Goal: Task Accomplishment & Management: Manage account settings

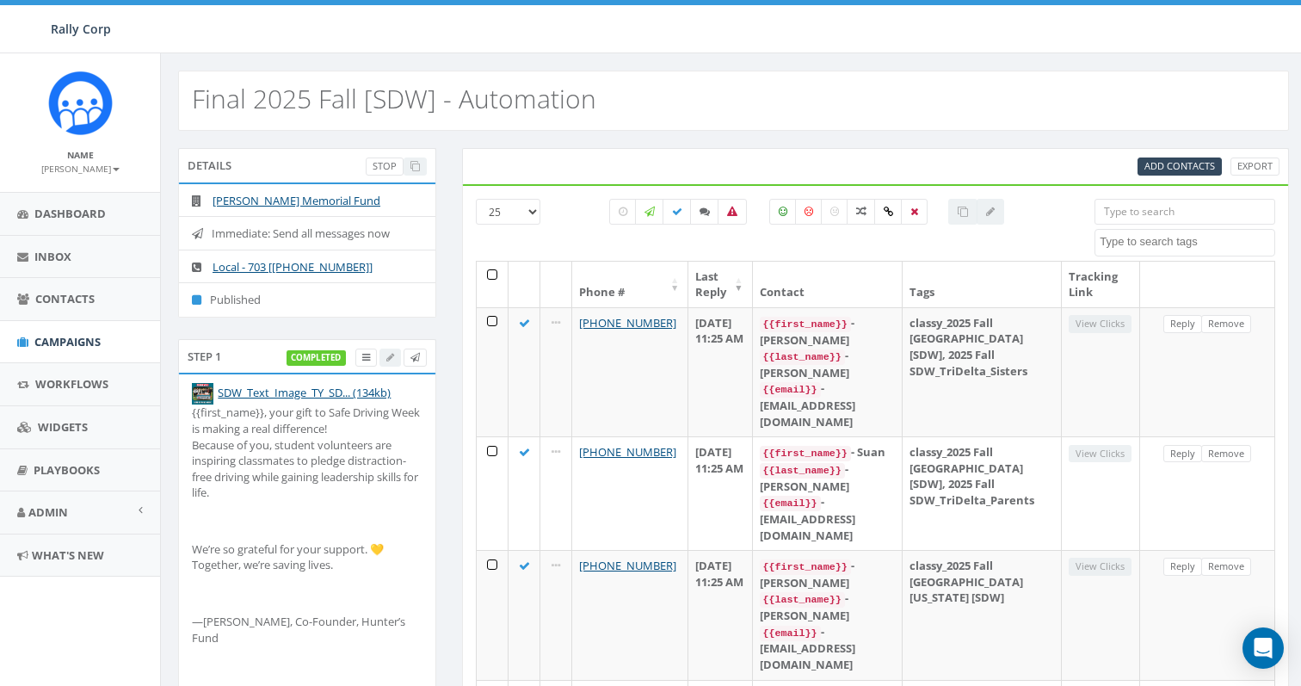
select select
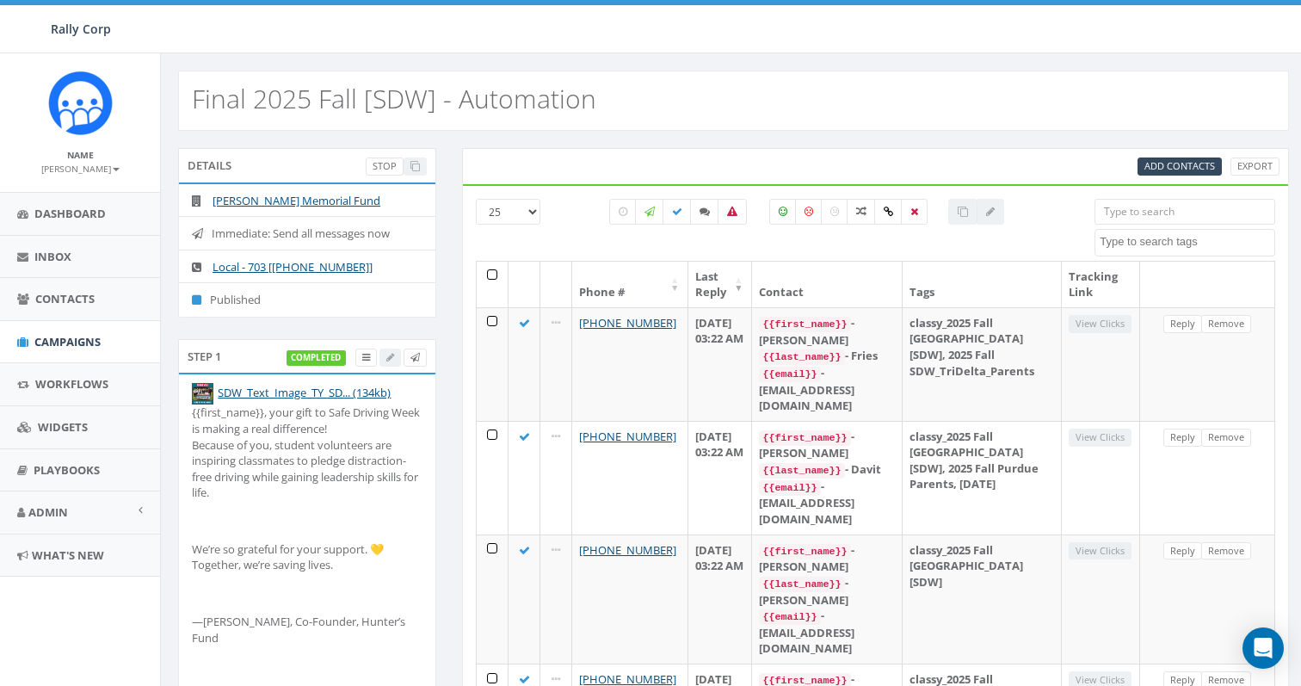
select select
click at [626, 211] on label at bounding box center [623, 212] width 28 height 26
checkbox input "true"
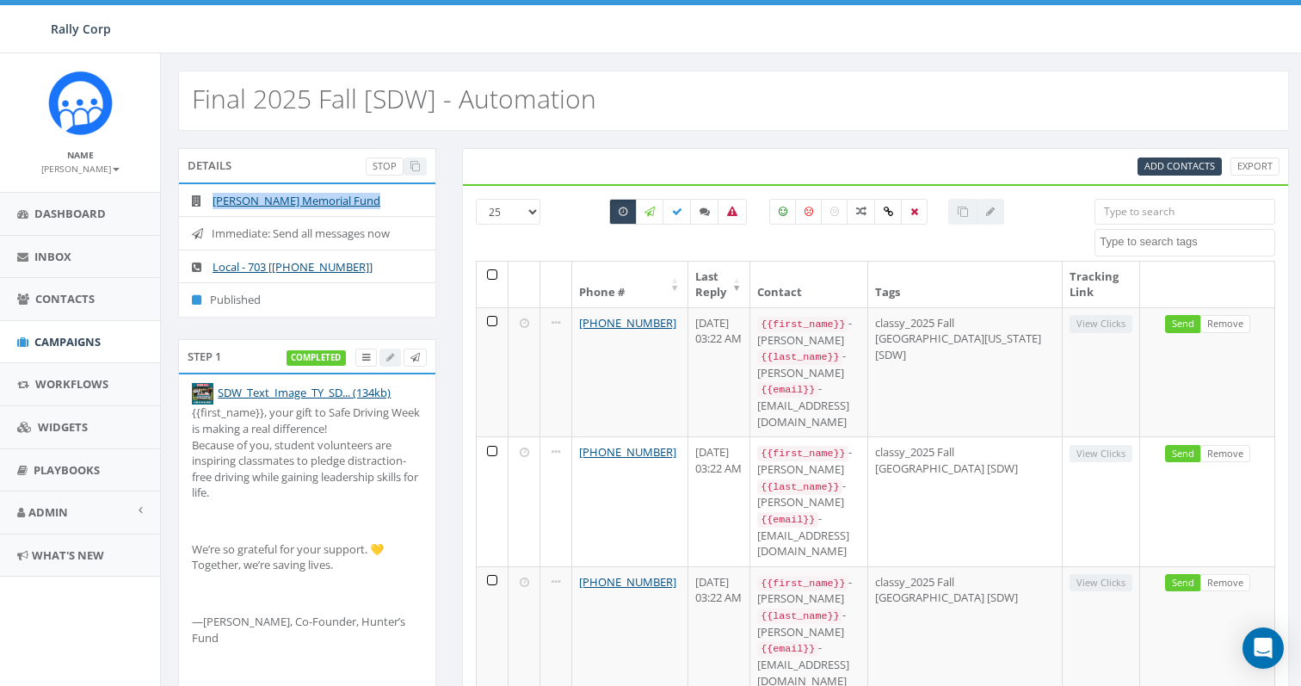
drag, startPoint x: 386, startPoint y: 200, endPoint x: 211, endPoint y: 201, distance: 174.7
click at [211, 201] on li "[PERSON_NAME] Memorial Fund" at bounding box center [307, 201] width 256 height 34
copy li "[PERSON_NAME] Memorial Fund"
click at [1121, 207] on input "search" at bounding box center [1185, 212] width 181 height 26
paste input "+1 4072474581"
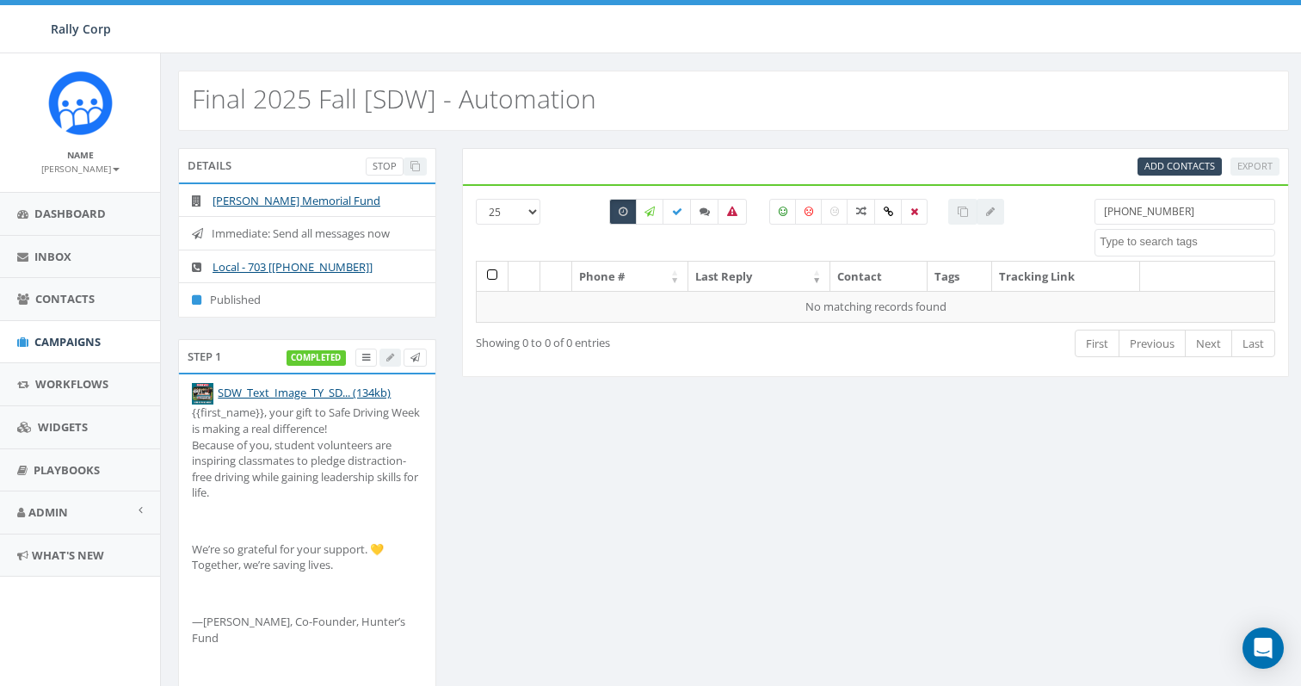
drag, startPoint x: 1117, startPoint y: 210, endPoint x: 1072, endPoint y: 207, distance: 44.8
click at [1073, 208] on div "25 50 100 All 0 contact(s) on current page All 11 contact(s) filtered +1 407247…" at bounding box center [875, 230] width 825 height 62
type input "4072474581"
click at [619, 207] on icon at bounding box center [623, 212] width 9 height 10
checkbox input "false"
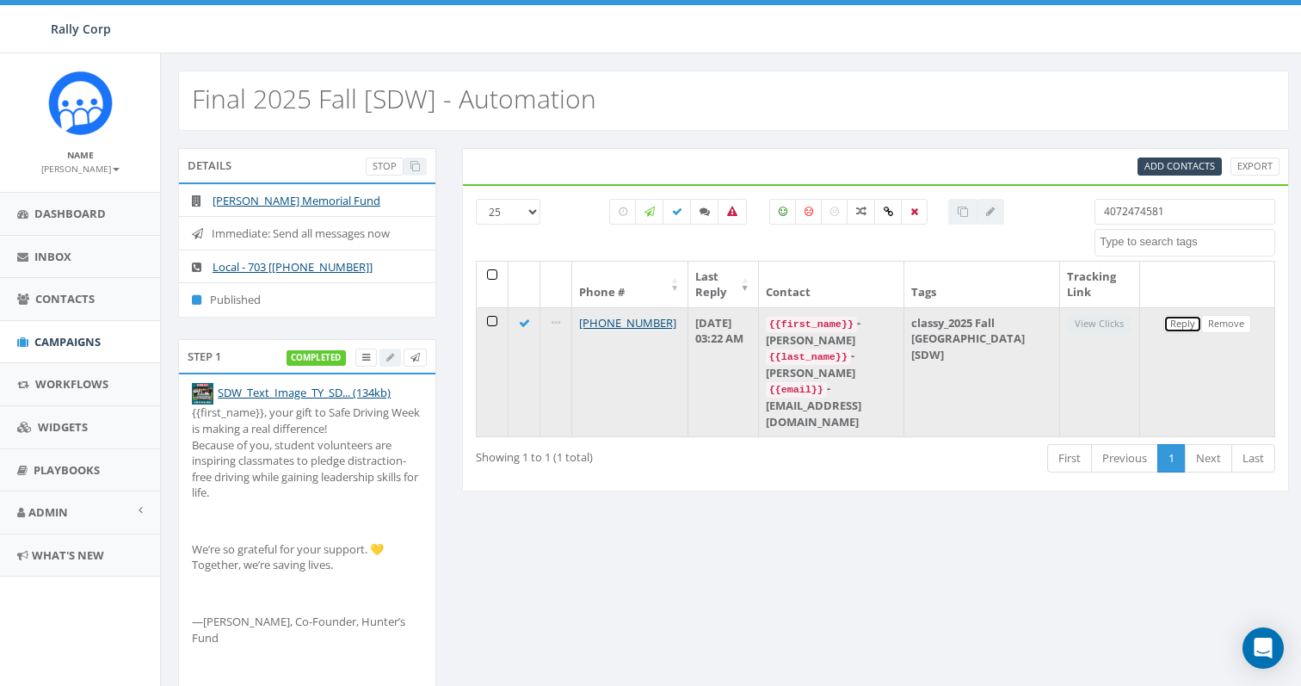
click at [1190, 325] on link "Reply" at bounding box center [1182, 324] width 39 height 18
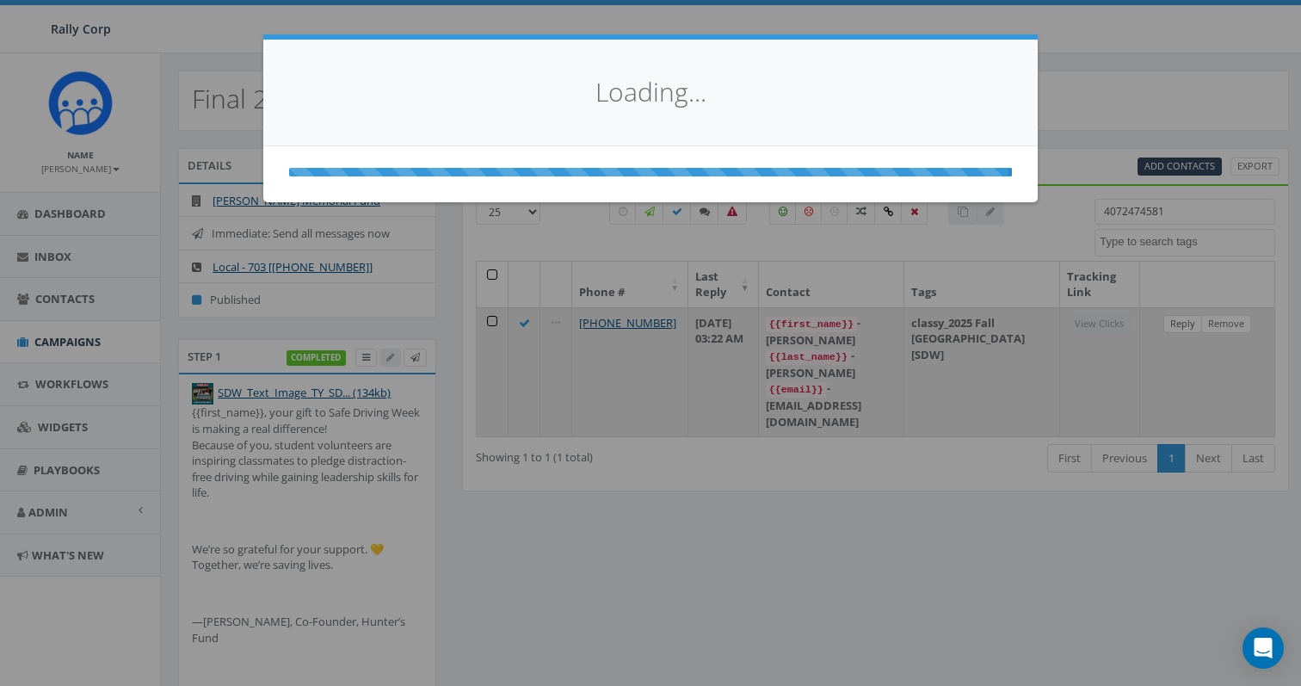
select select
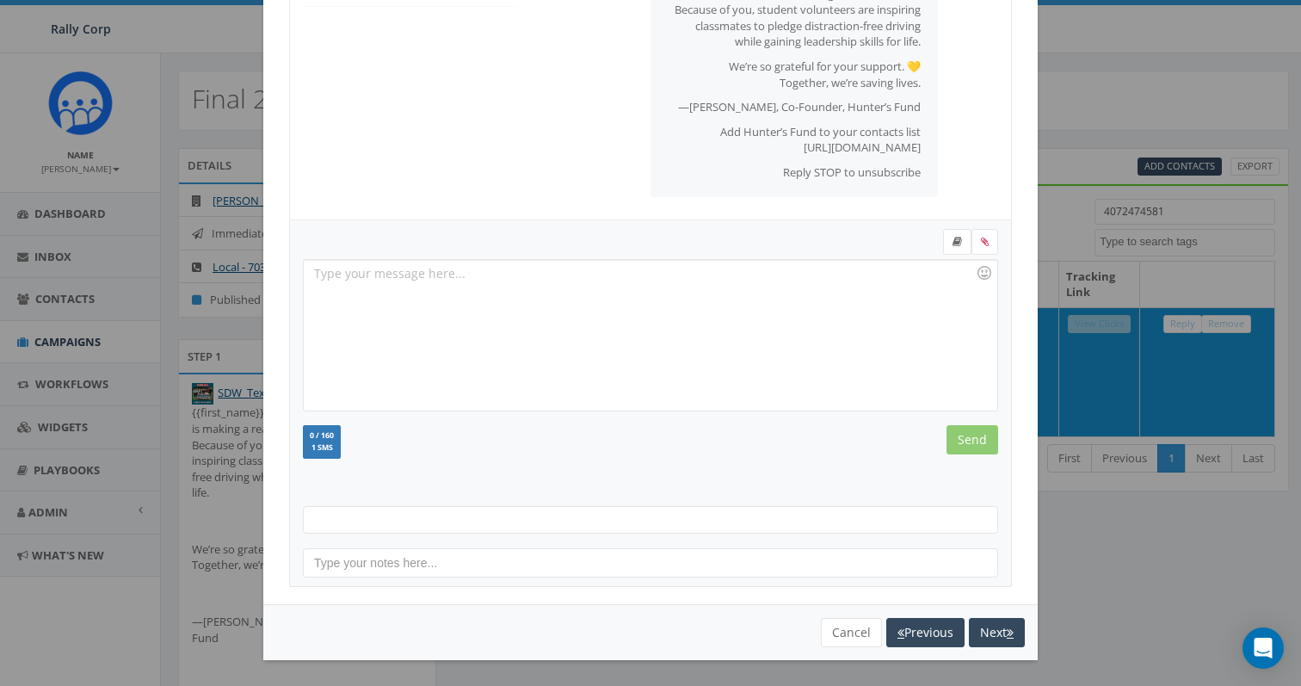
scroll to position [370, 0]
click at [842, 627] on button "Cancel" at bounding box center [851, 632] width 61 height 29
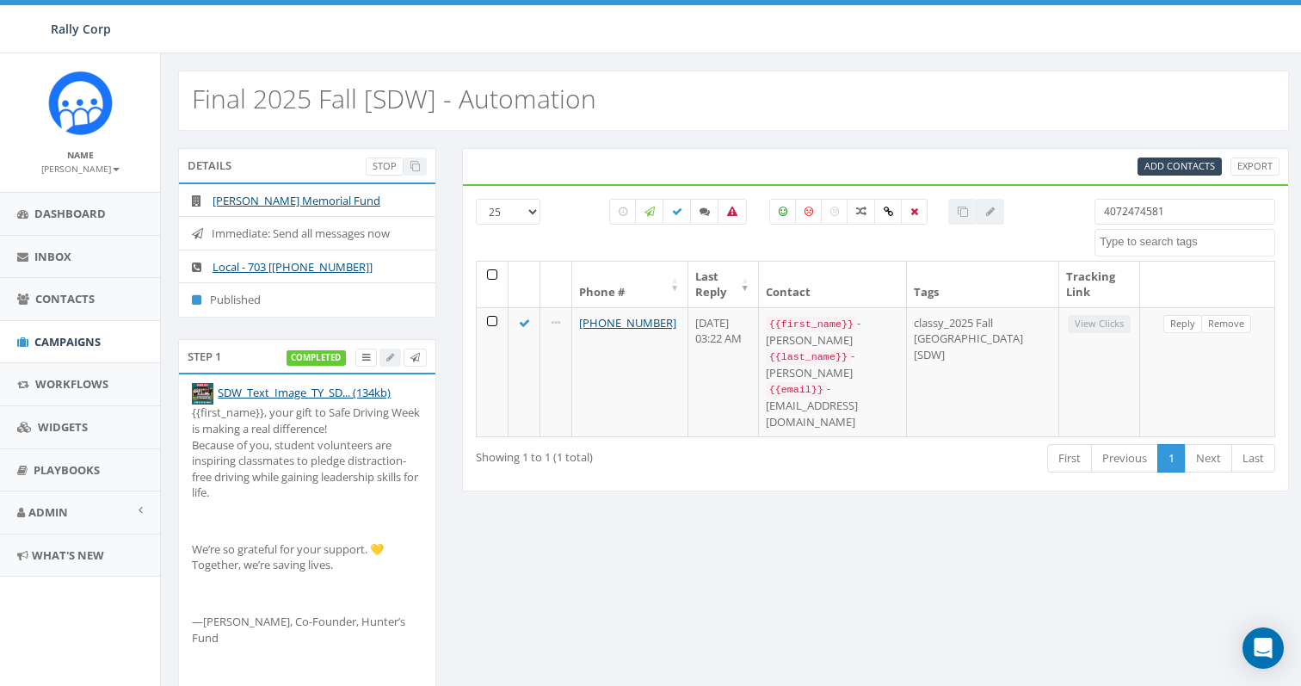
drag, startPoint x: 1182, startPoint y: 211, endPoint x: 949, endPoint y: 201, distance: 233.4
click at [949, 201] on div "25 50 100 All 0 contact(s) on current page All 1 contact(s) filtered 4072474581…" at bounding box center [875, 230] width 825 height 62
paste input "752374"
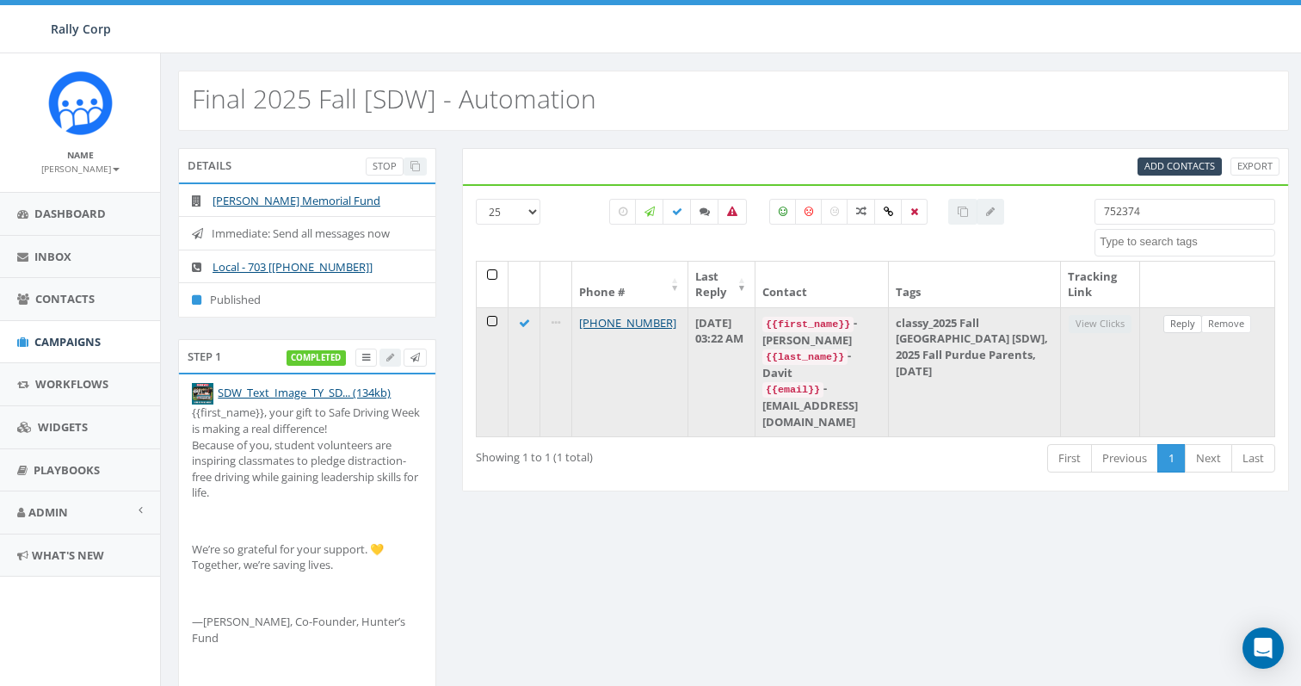
type input "752374"
click at [1179, 318] on link "Reply" at bounding box center [1182, 324] width 39 height 18
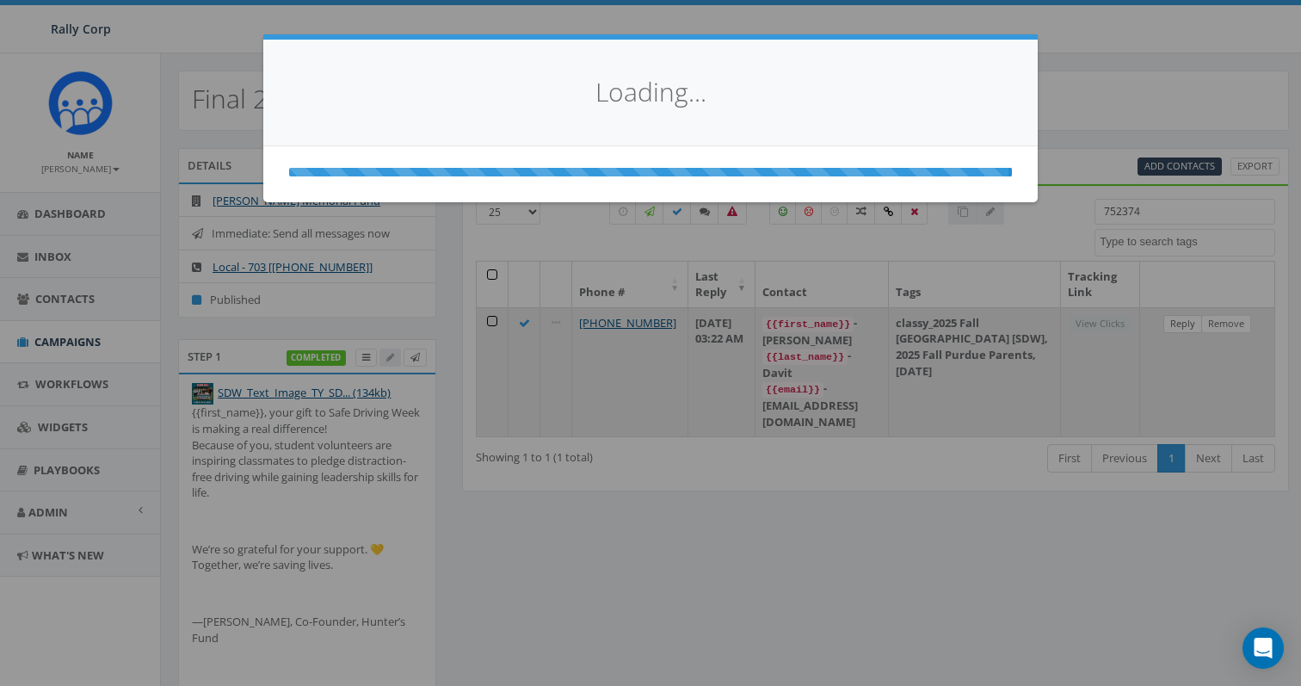
select select
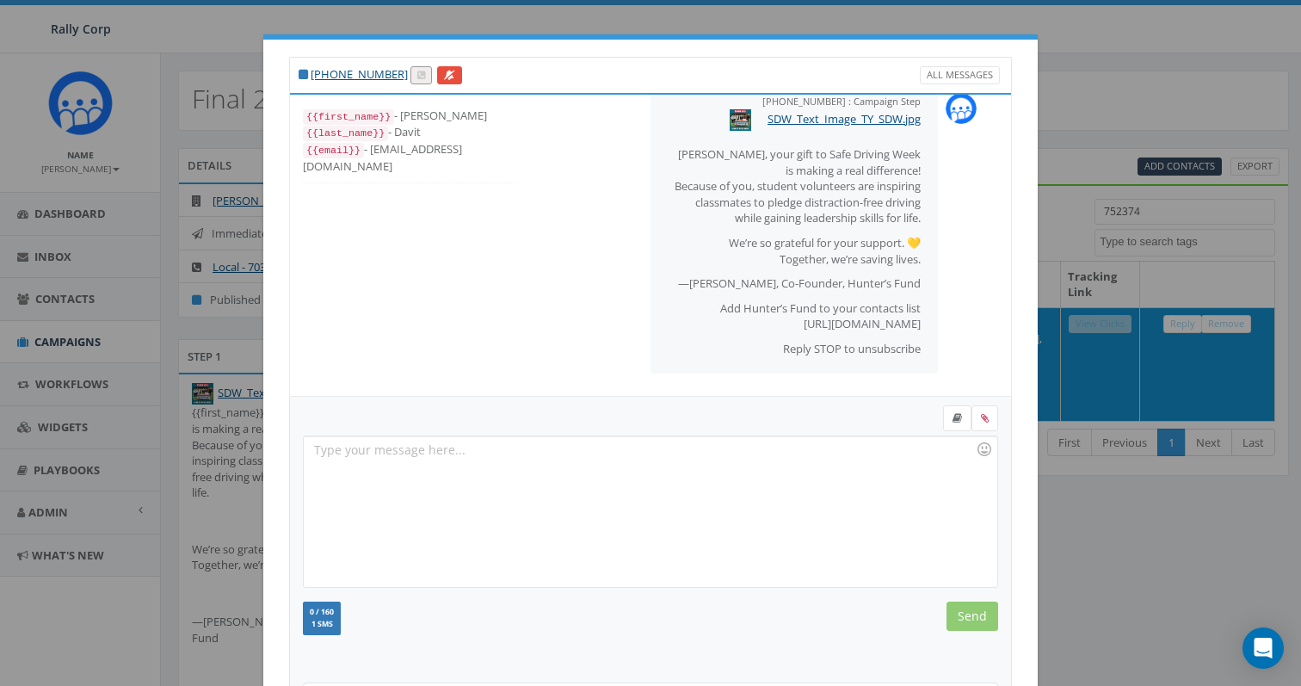
scroll to position [176, 0]
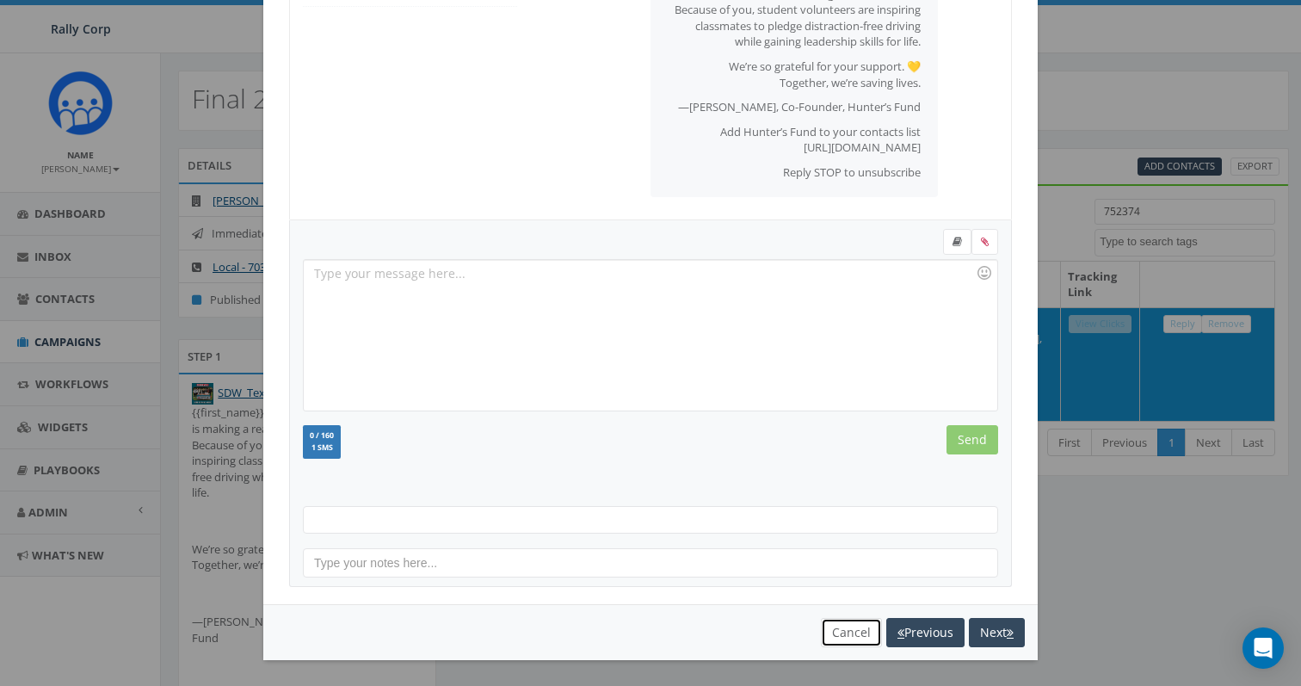
click at [848, 634] on button "Cancel" at bounding box center [851, 632] width 61 height 29
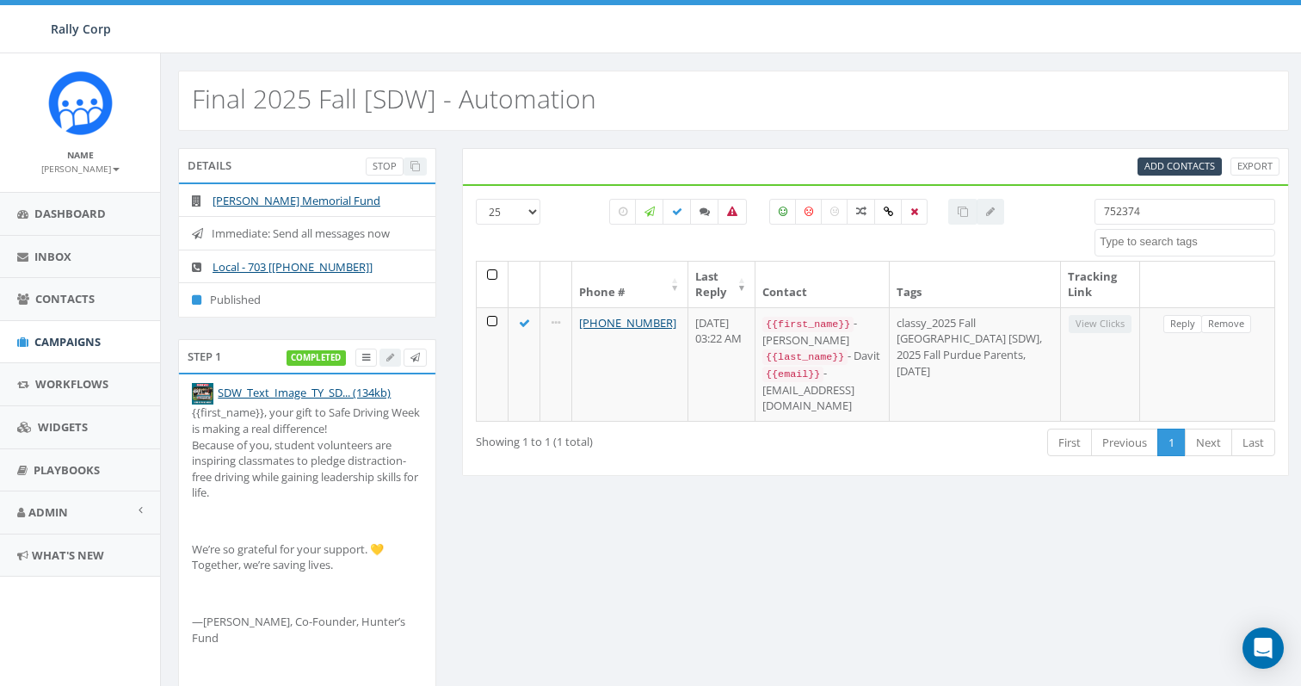
drag, startPoint x: 1177, startPoint y: 210, endPoint x: 1025, endPoint y: 210, distance: 152.3
click at [1025, 210] on div "25 50 100 All 0 contact(s) on current page All 1 contact(s) filtered 752374 Att…" at bounding box center [875, 230] width 825 height 62
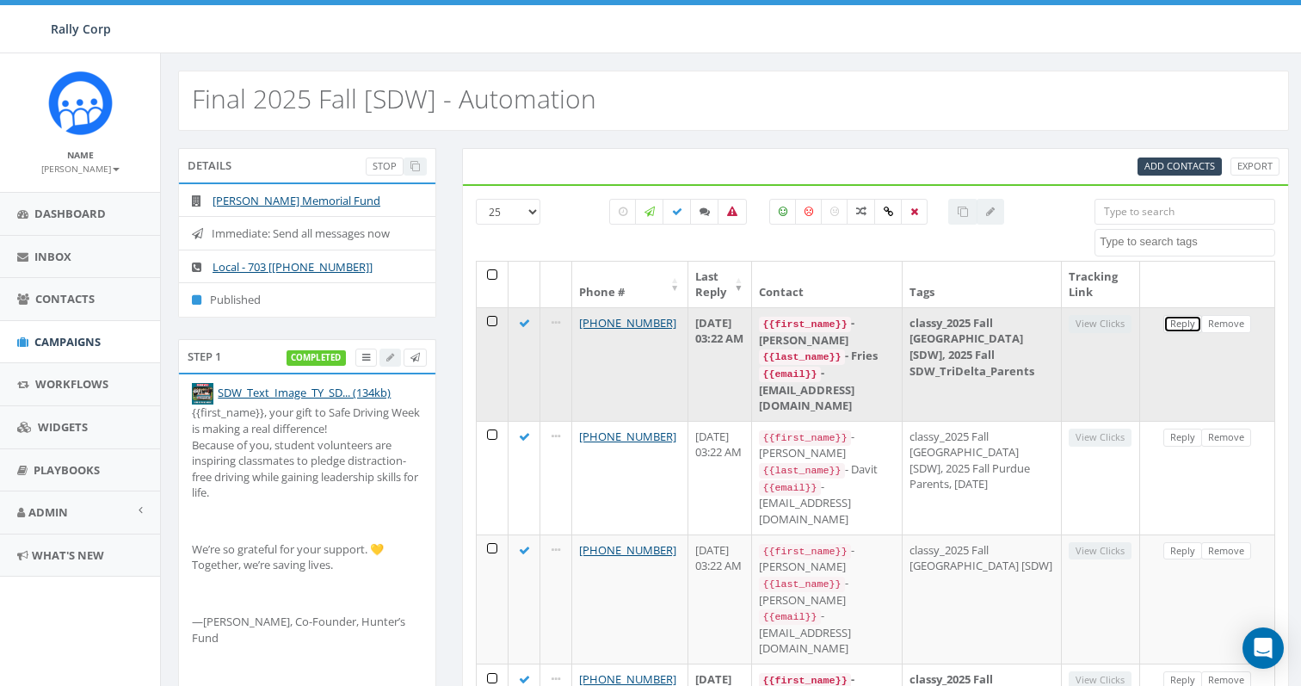
click at [1202, 322] on link "Reply" at bounding box center [1182, 324] width 39 height 18
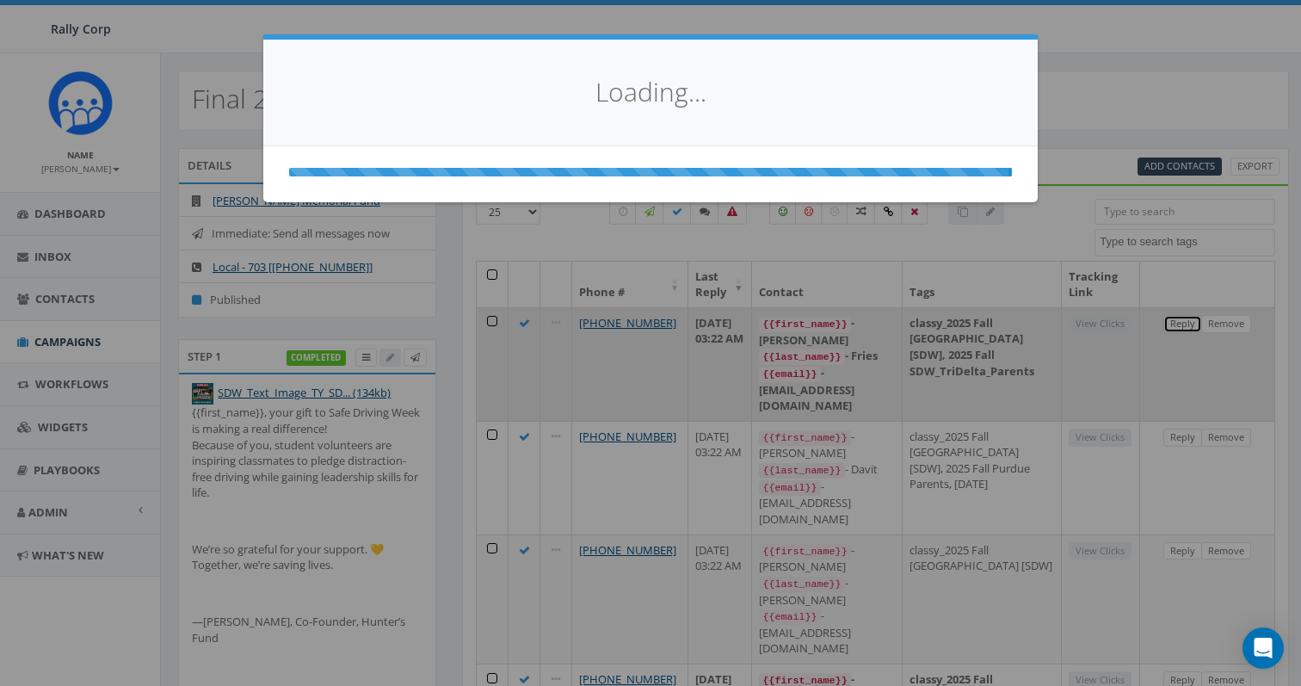
scroll to position [0, 0]
select select
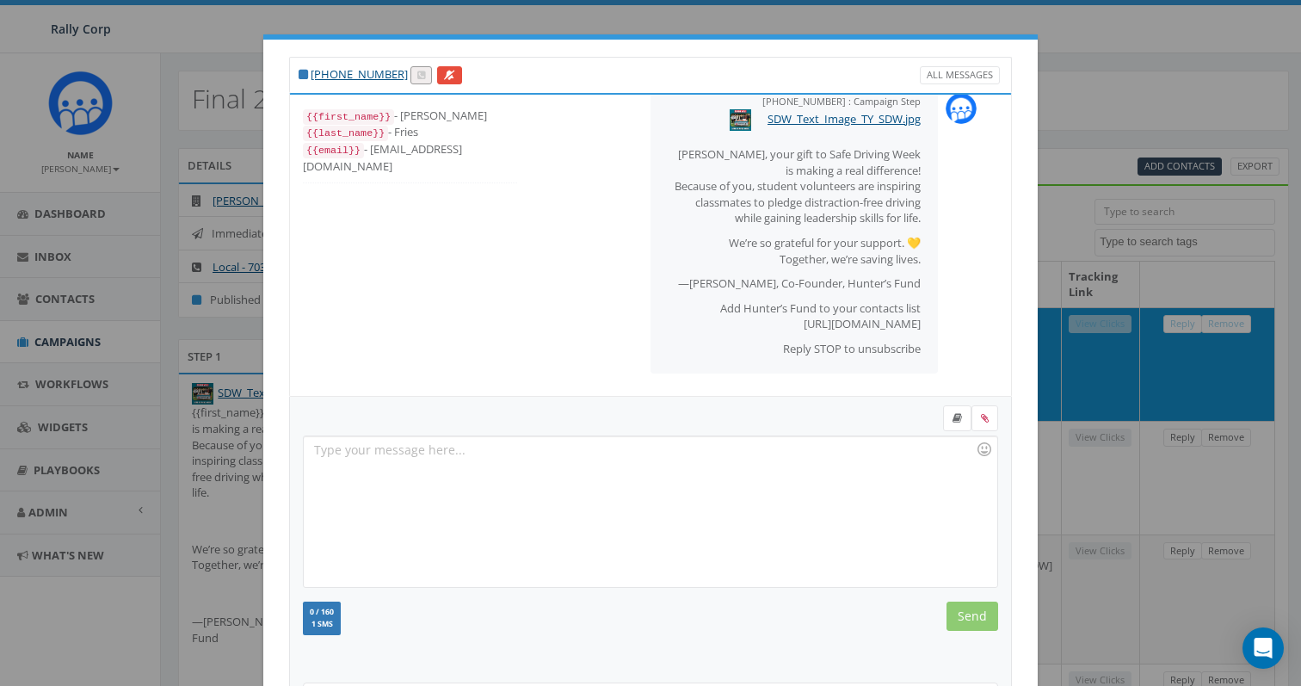
scroll to position [176, 0]
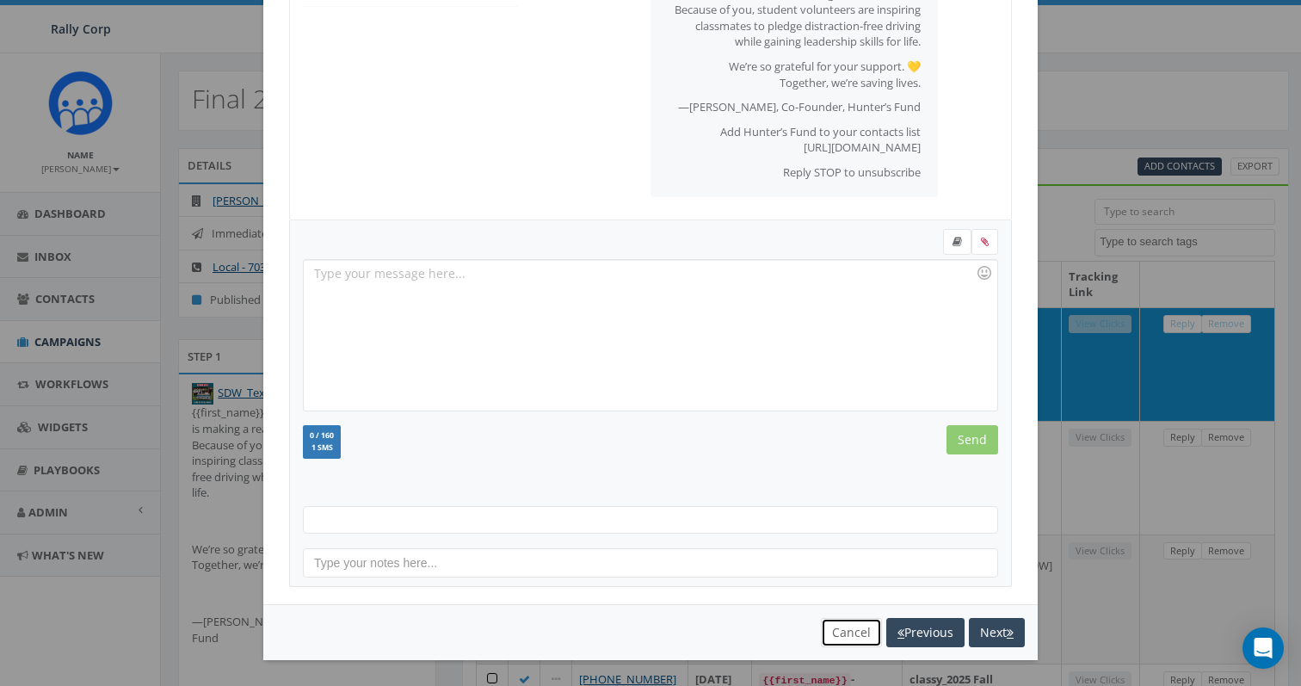
click at [848, 641] on button "Cancel" at bounding box center [851, 632] width 61 height 29
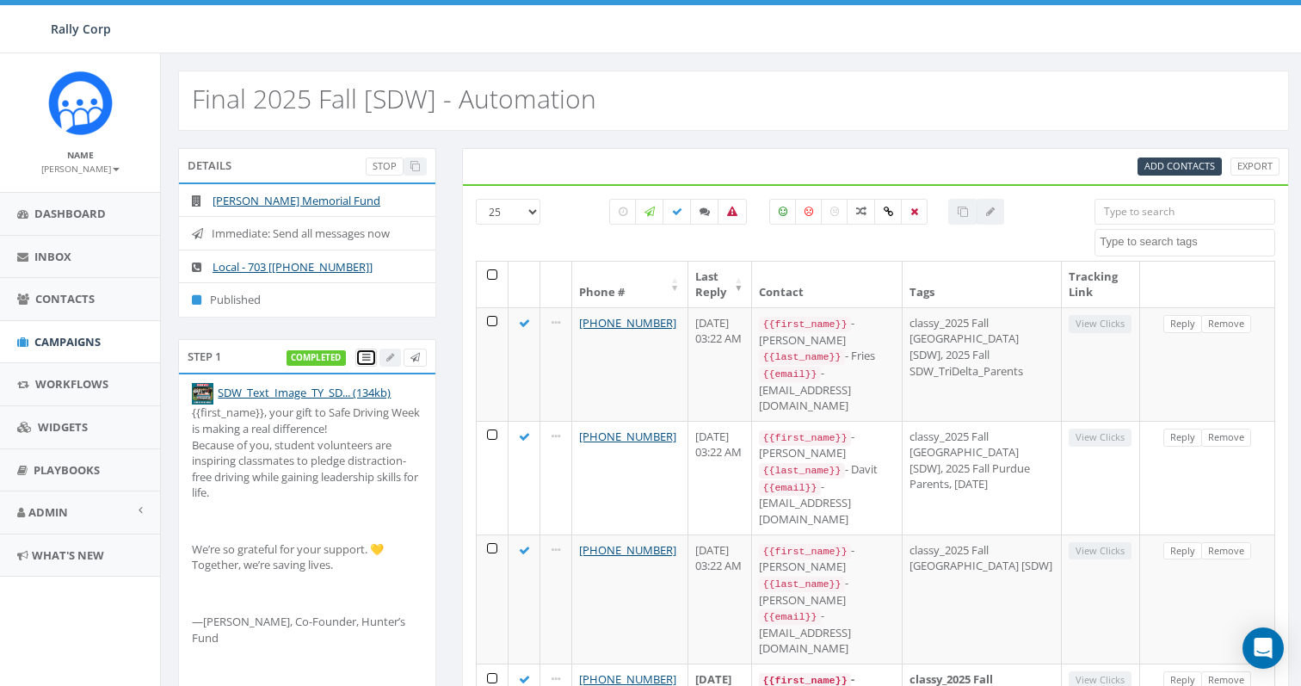
click at [363, 355] on icon at bounding box center [366, 357] width 8 height 9
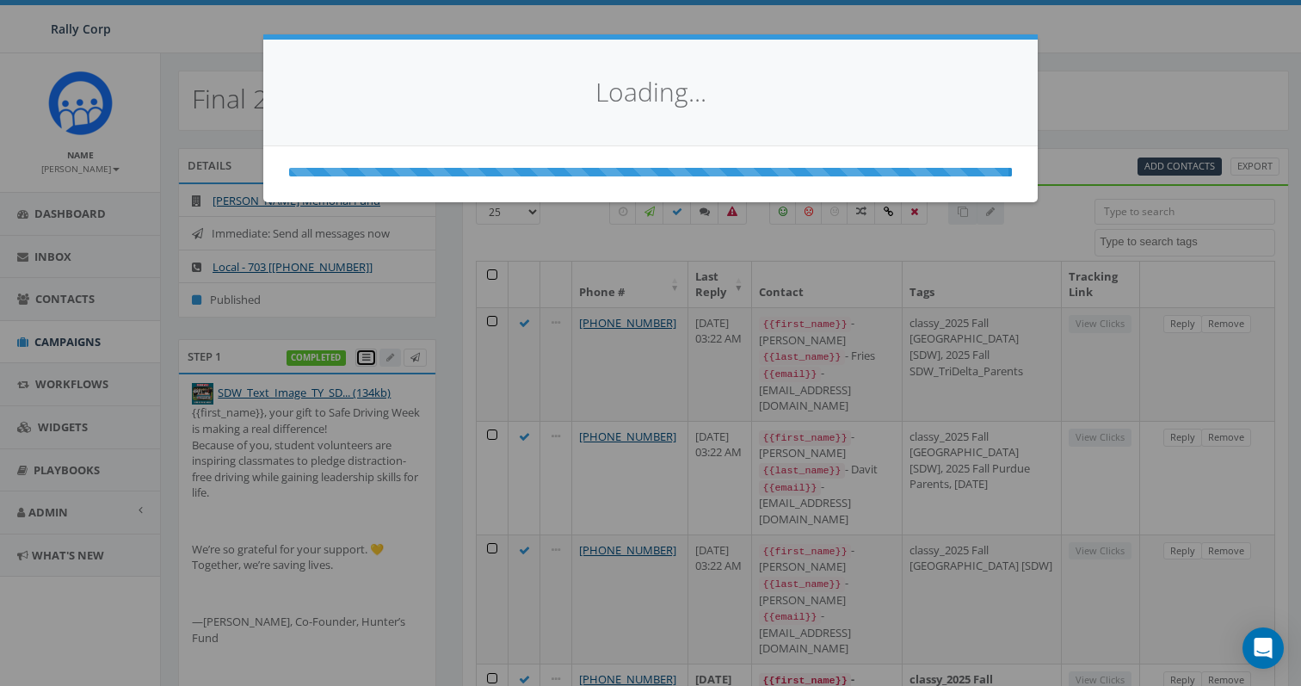
scroll to position [0, 0]
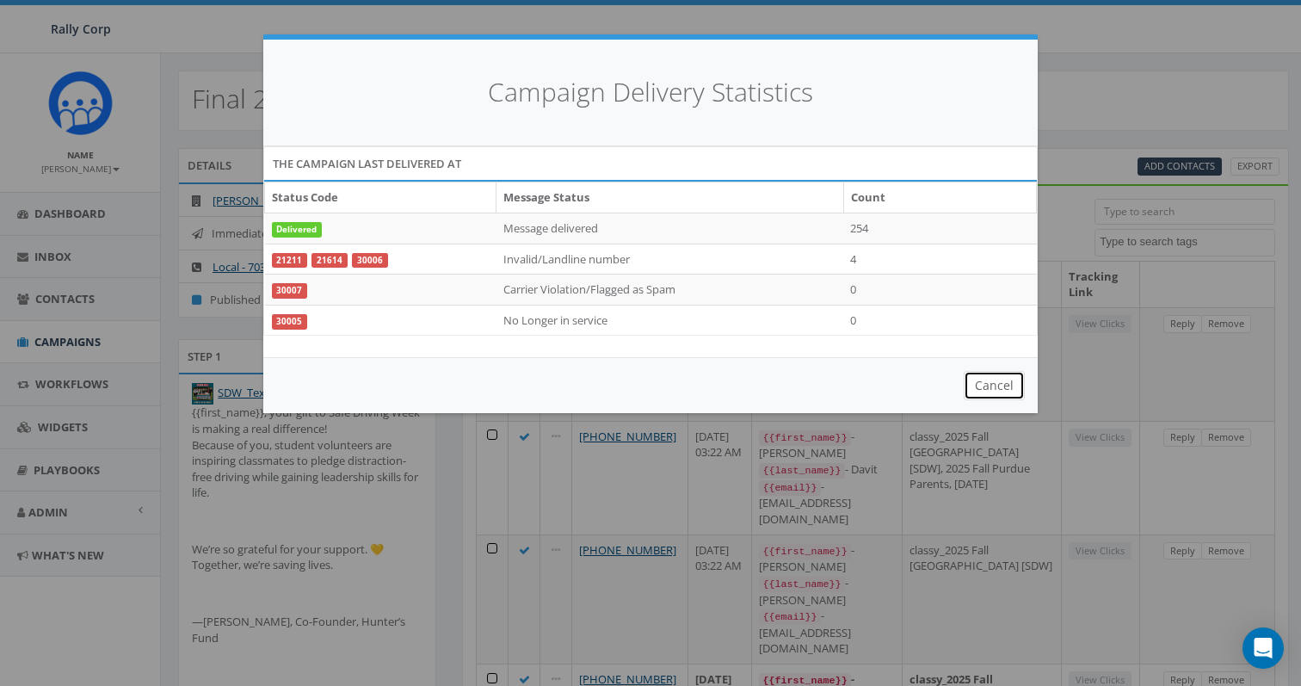
click at [996, 378] on button "Cancel" at bounding box center [994, 385] width 61 height 29
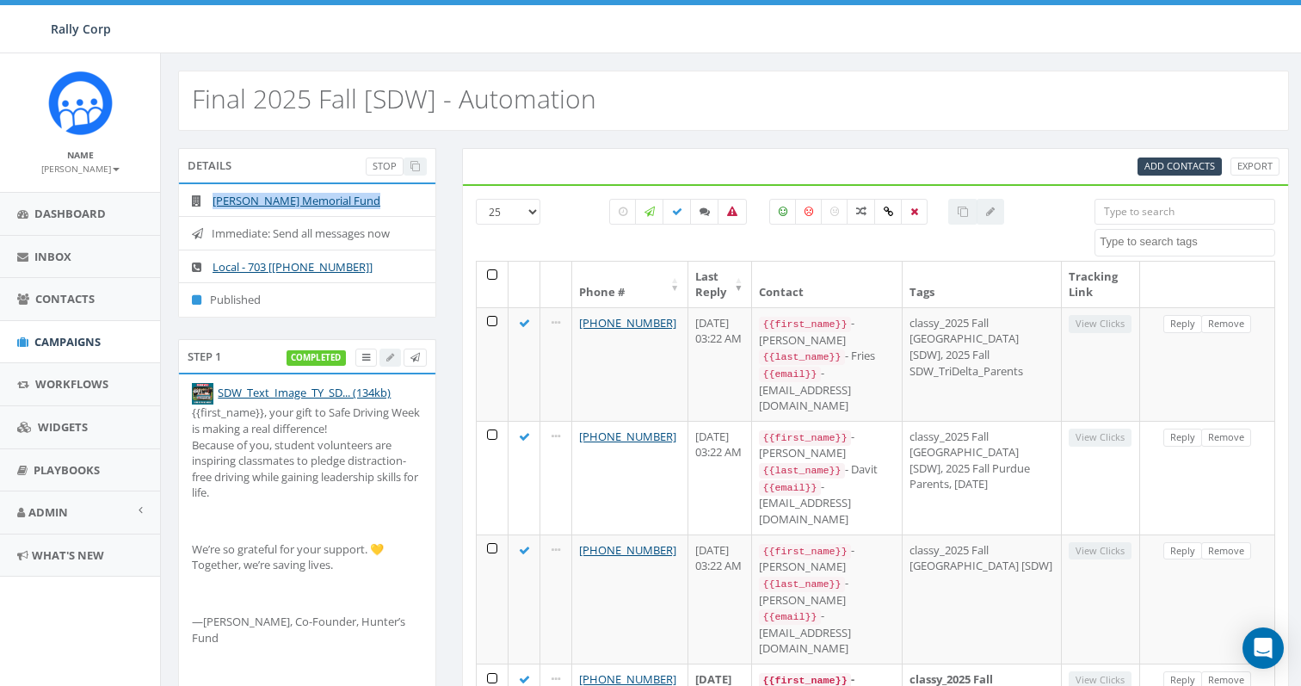
drag, startPoint x: 410, startPoint y: 196, endPoint x: 211, endPoint y: 201, distance: 199.7
click at [212, 201] on li "[PERSON_NAME] Memorial Fund" at bounding box center [307, 201] width 256 height 34
copy link "[PERSON_NAME] Memorial Fund"
click at [93, 509] on link "Admin" at bounding box center [80, 512] width 160 height 42
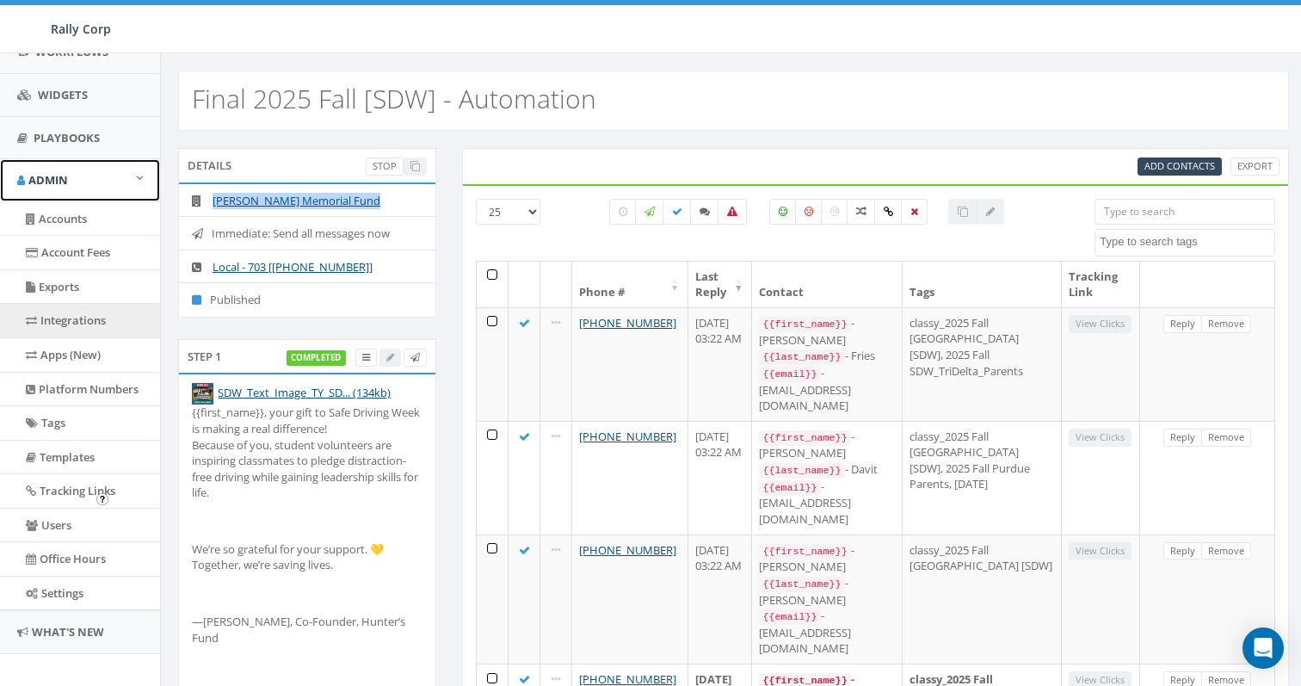
scroll to position [349, 0]
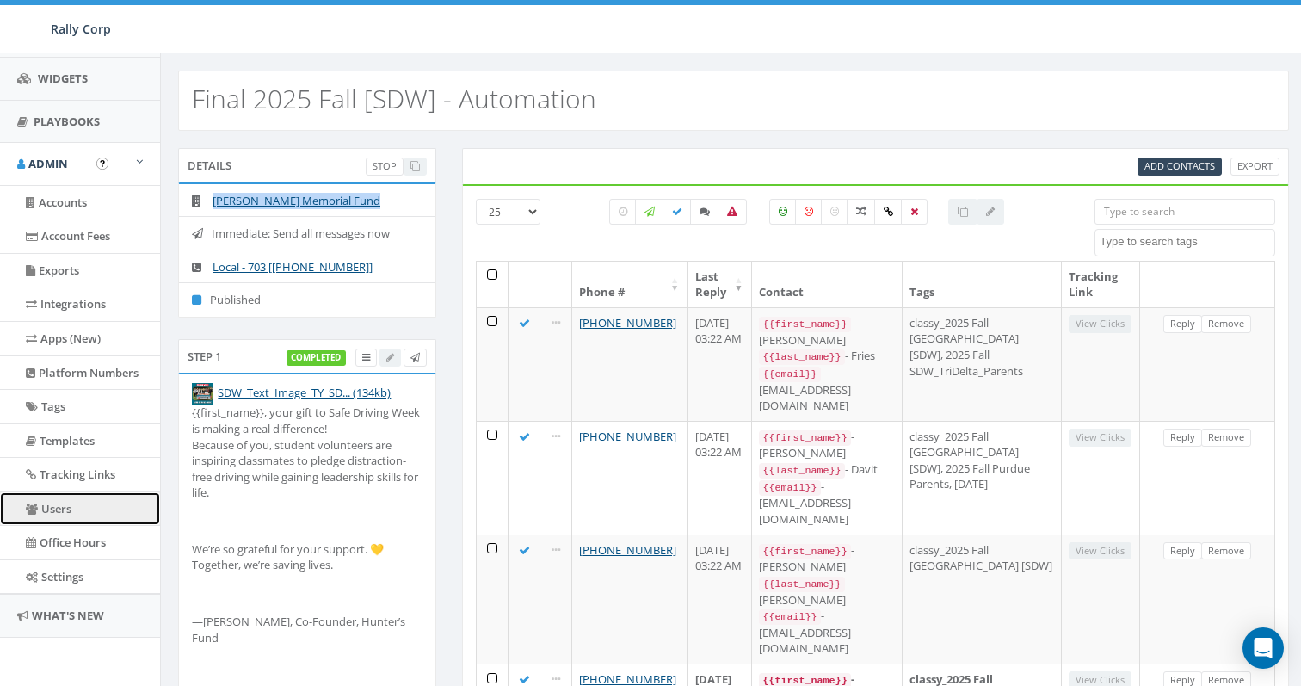
click at [108, 512] on link "Users" at bounding box center [80, 509] width 160 height 34
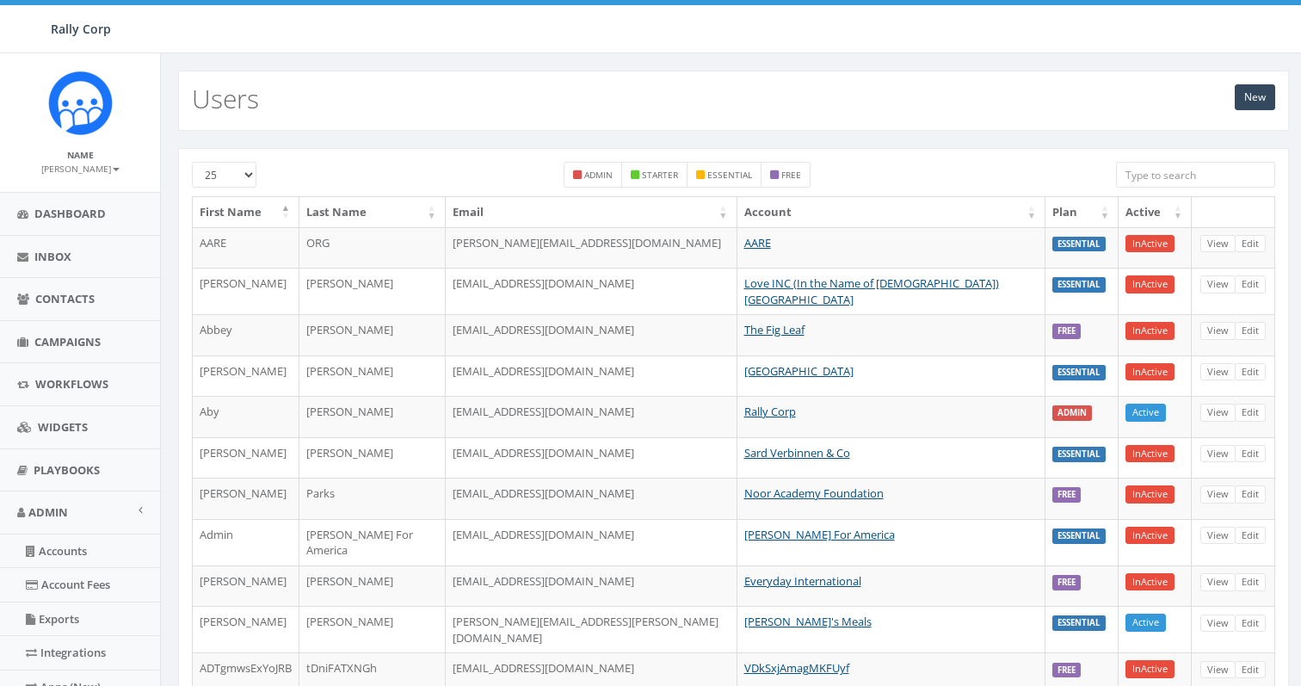
click at [1161, 177] on input "search" at bounding box center [1195, 175] width 159 height 26
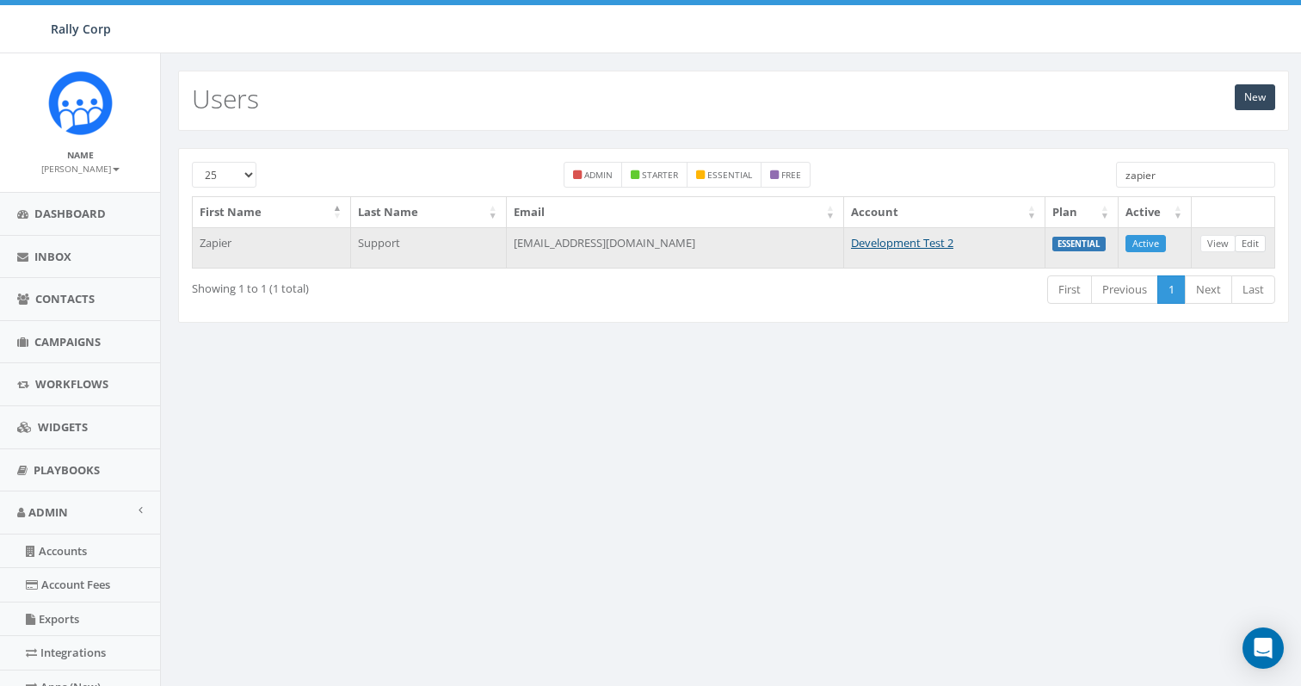
type input "zapier"
click at [1247, 248] on link "Edit" at bounding box center [1250, 244] width 31 height 18
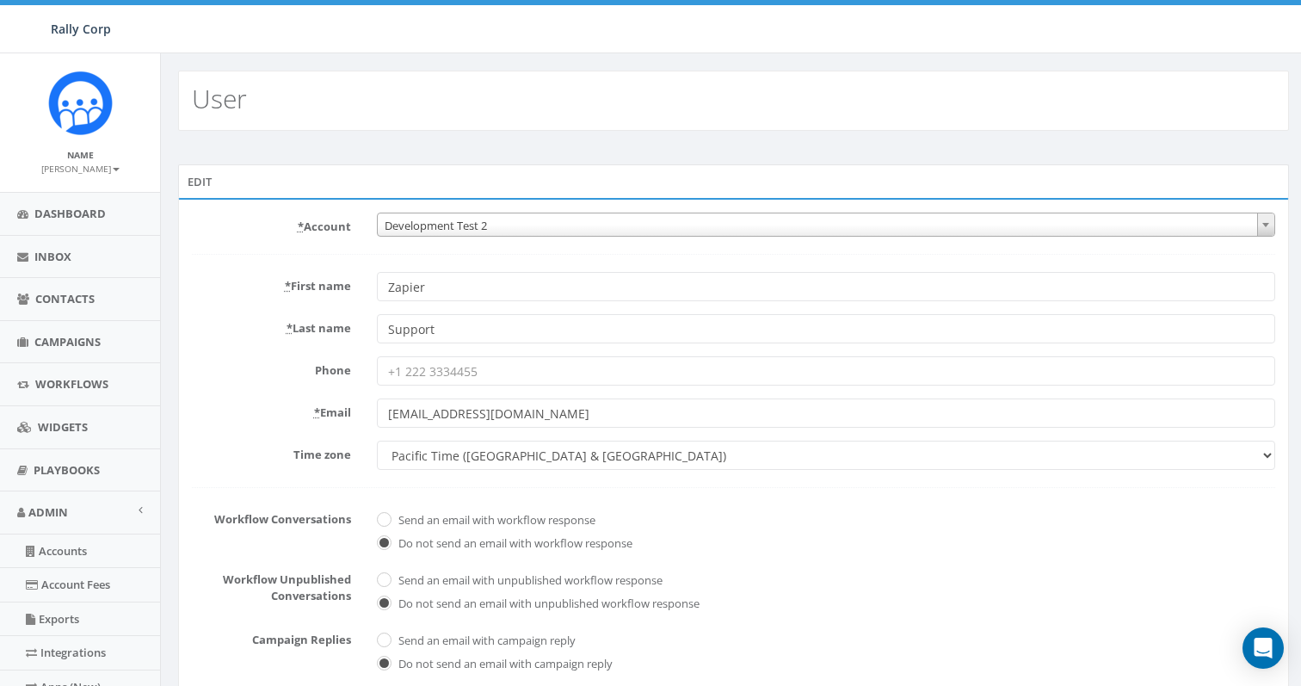
click at [424, 232] on span "Development Test 2" at bounding box center [826, 225] width 897 height 24
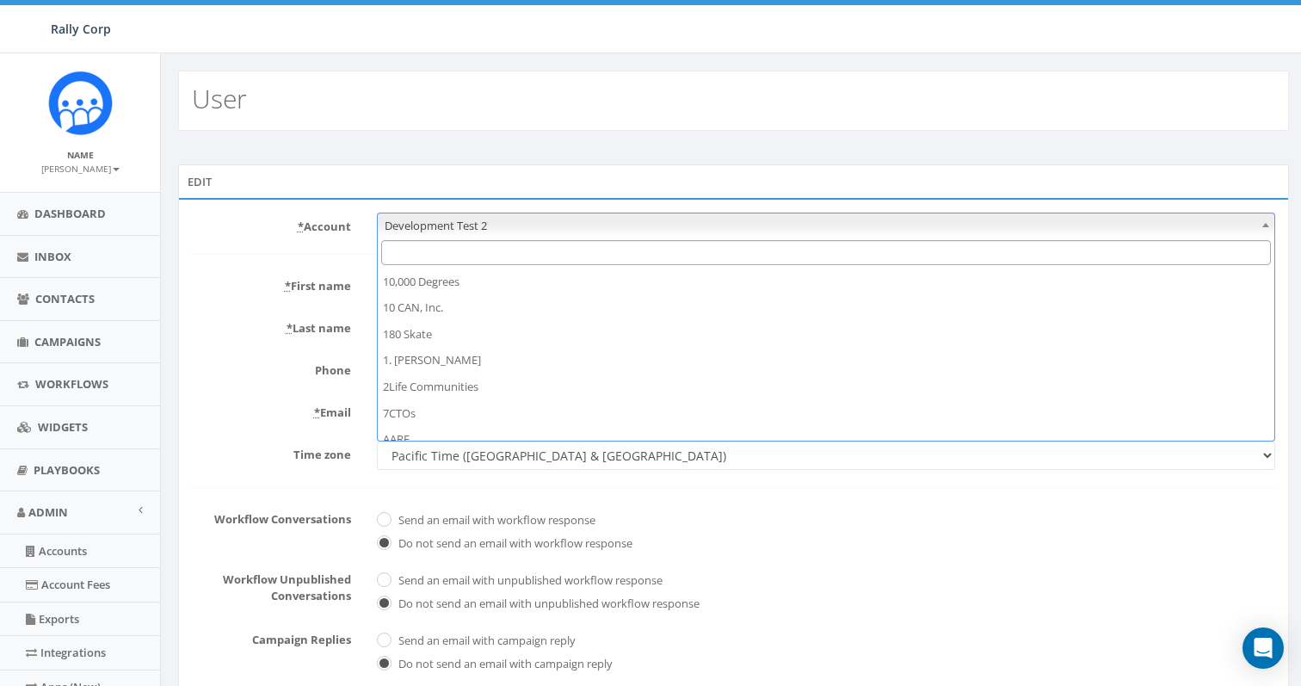
scroll to position [6287, 0]
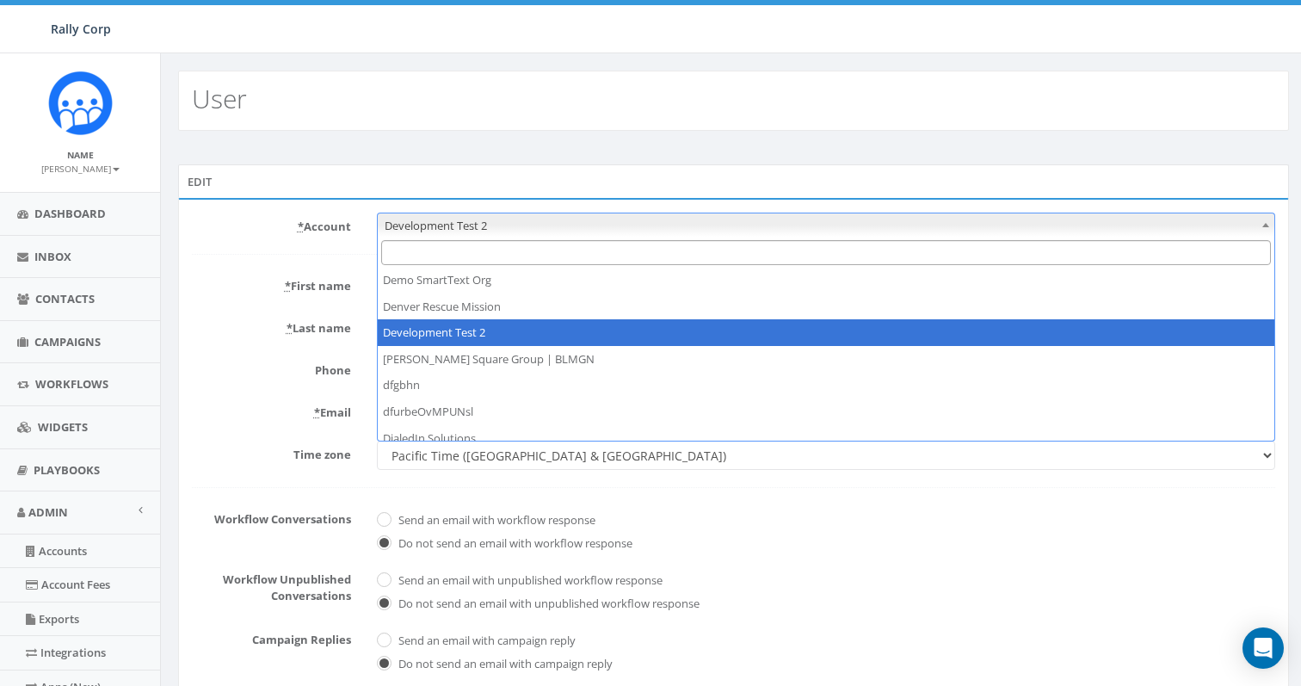
type input "[PERSON_NAME] Memorial Fund"
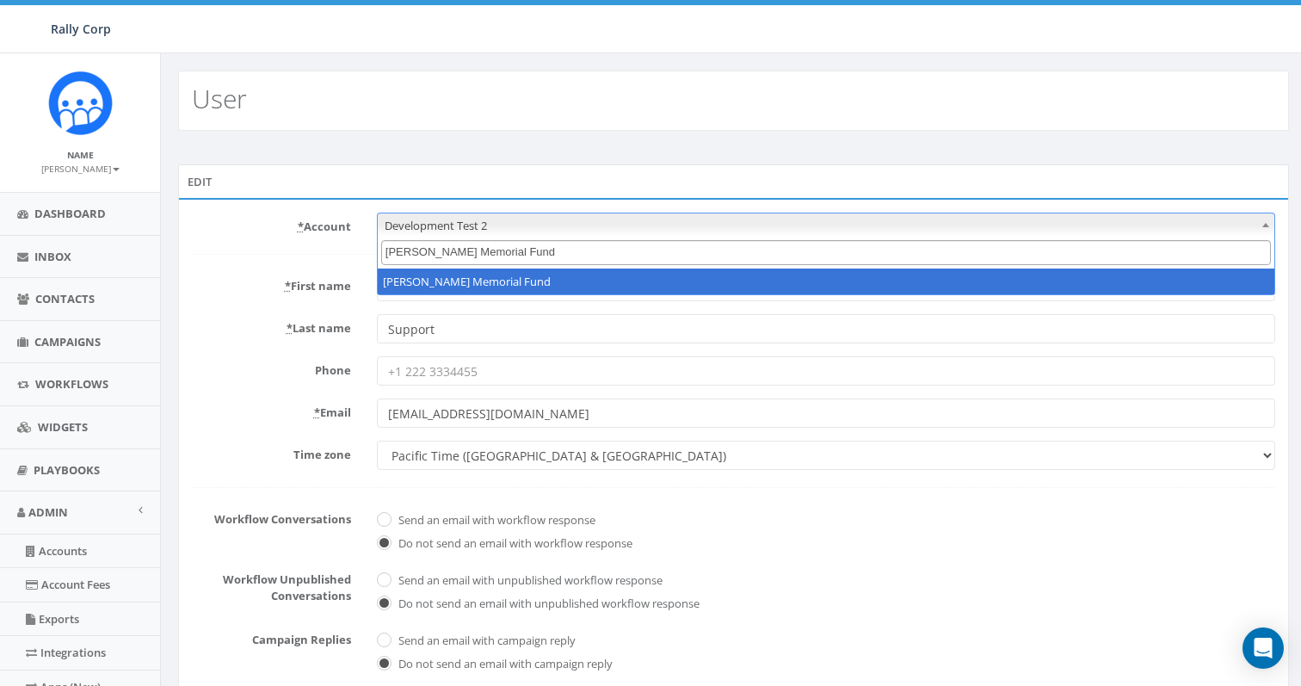
select select "1140"
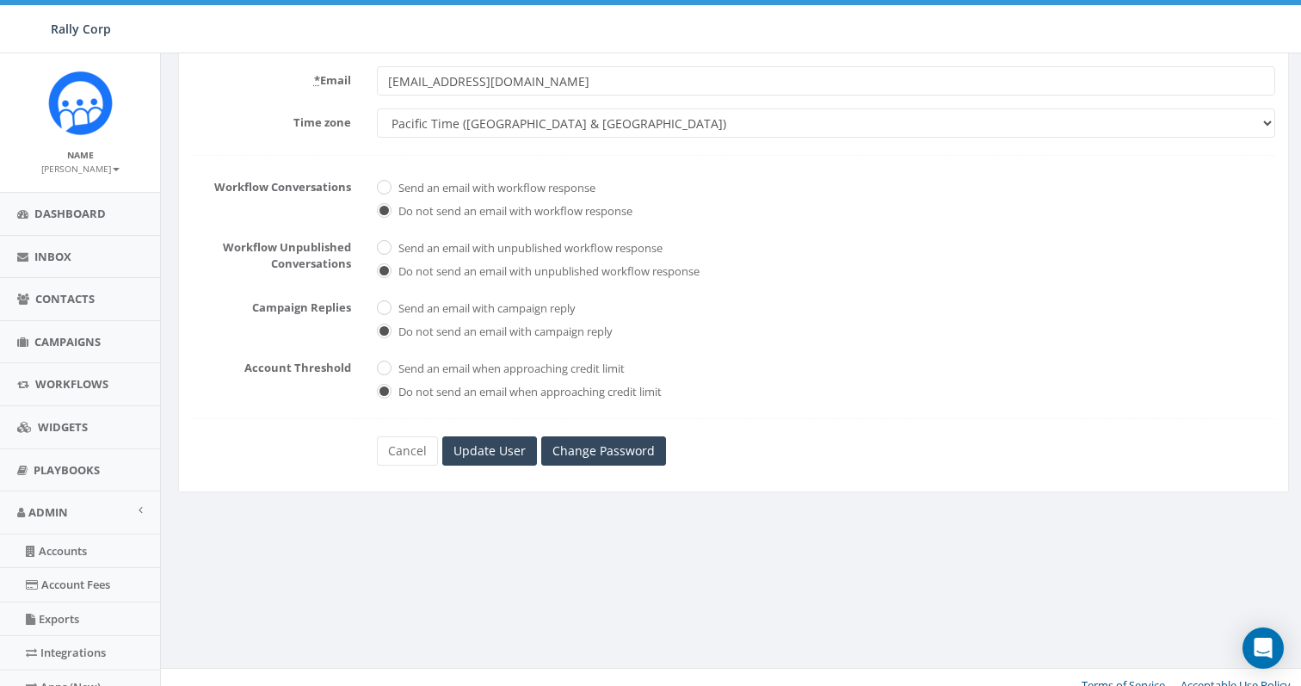
scroll to position [349, 0]
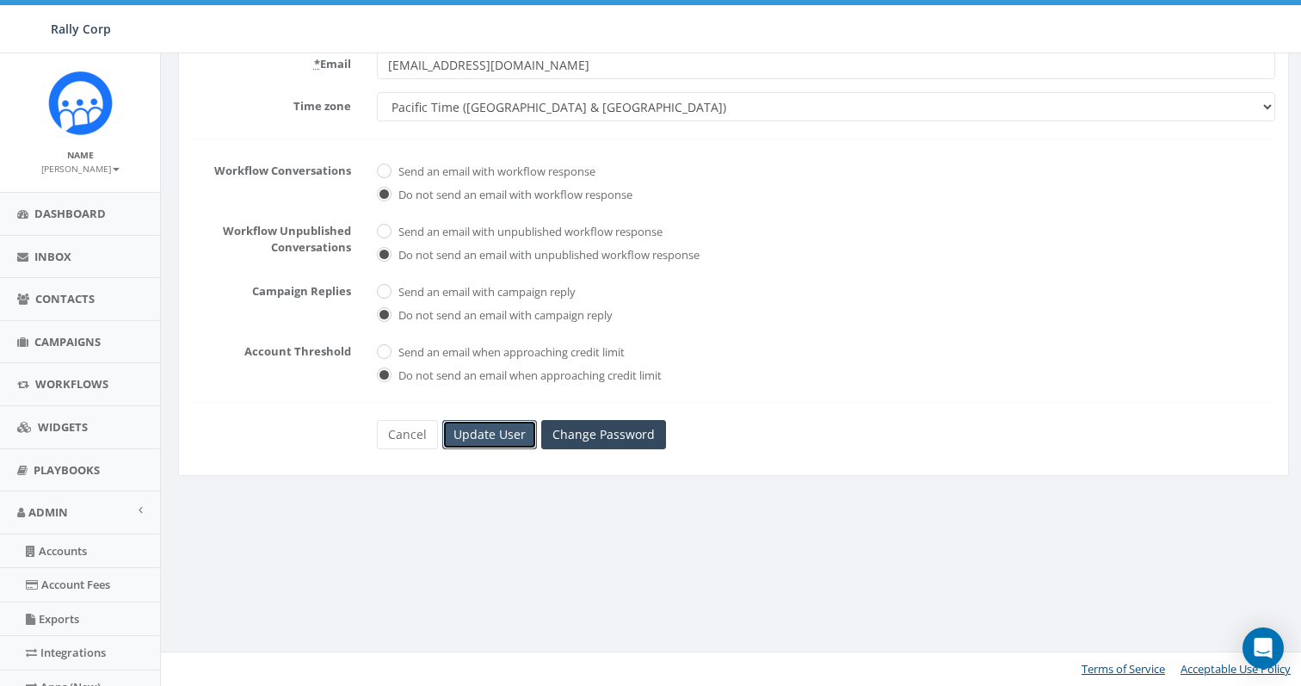
click at [491, 436] on input "Update User" at bounding box center [489, 434] width 95 height 29
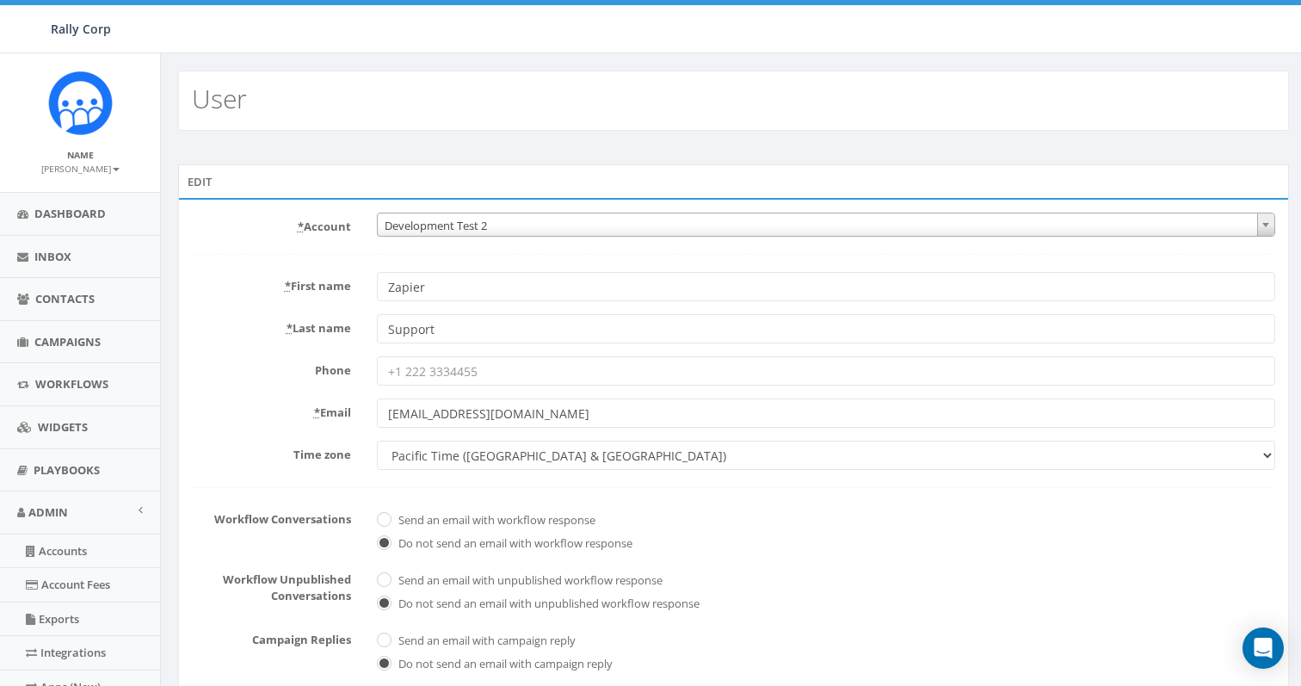
select select "1140"
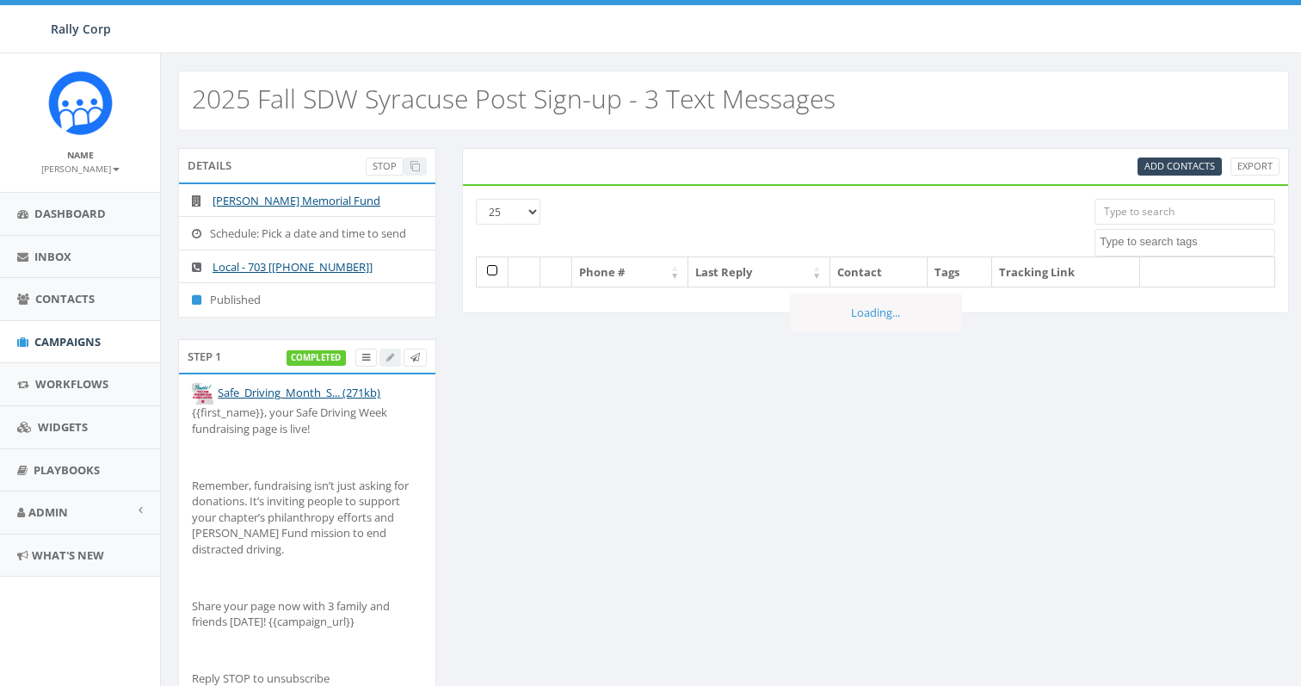
select select
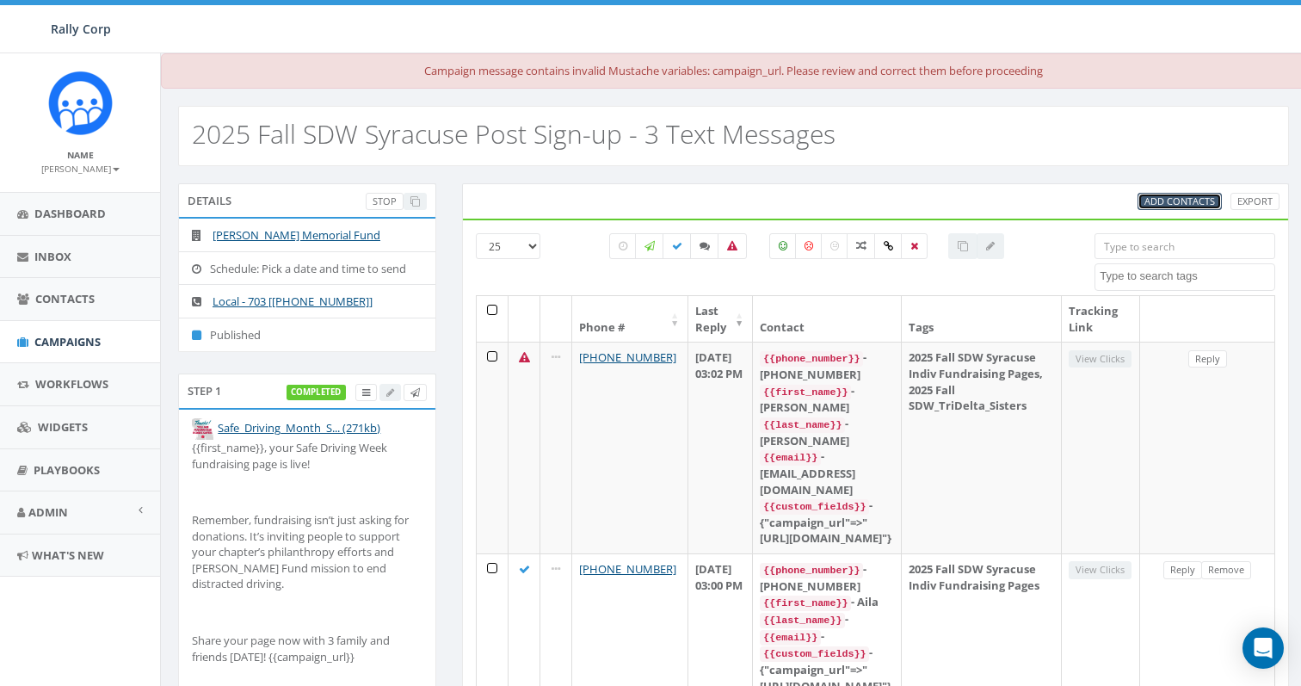
click at [1175, 202] on span "Add Contacts" at bounding box center [1179, 200] width 71 height 13
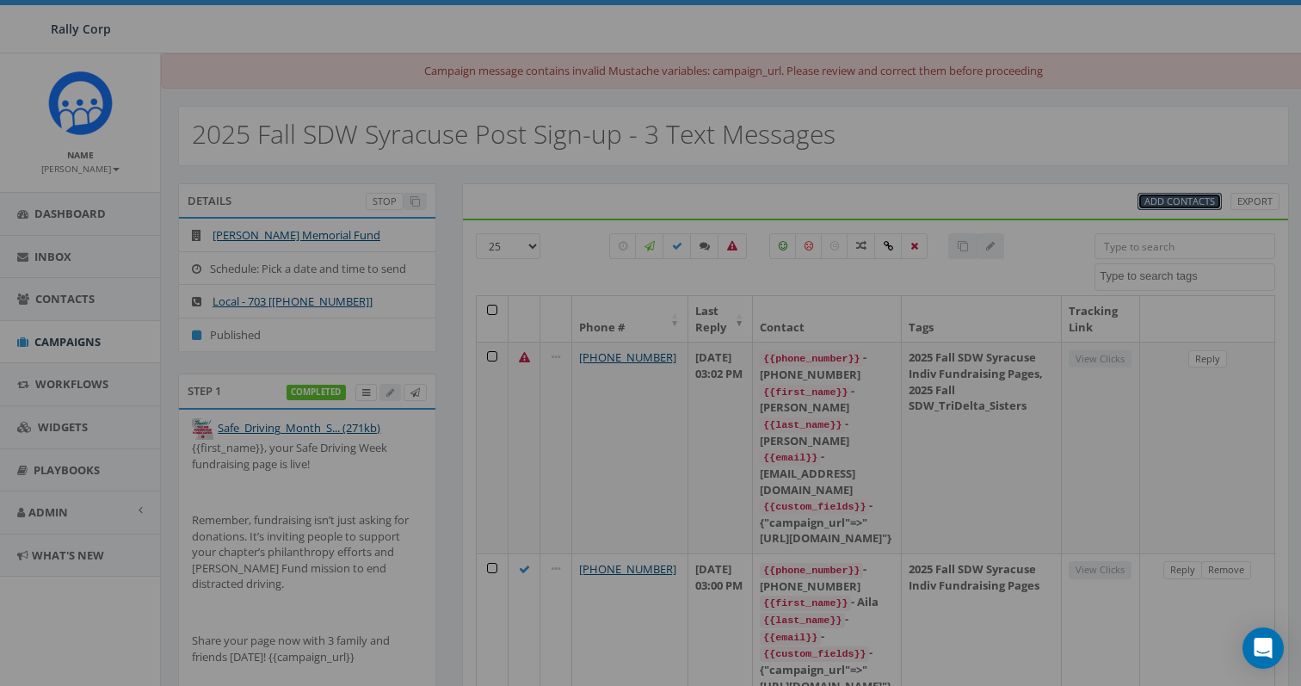
select select
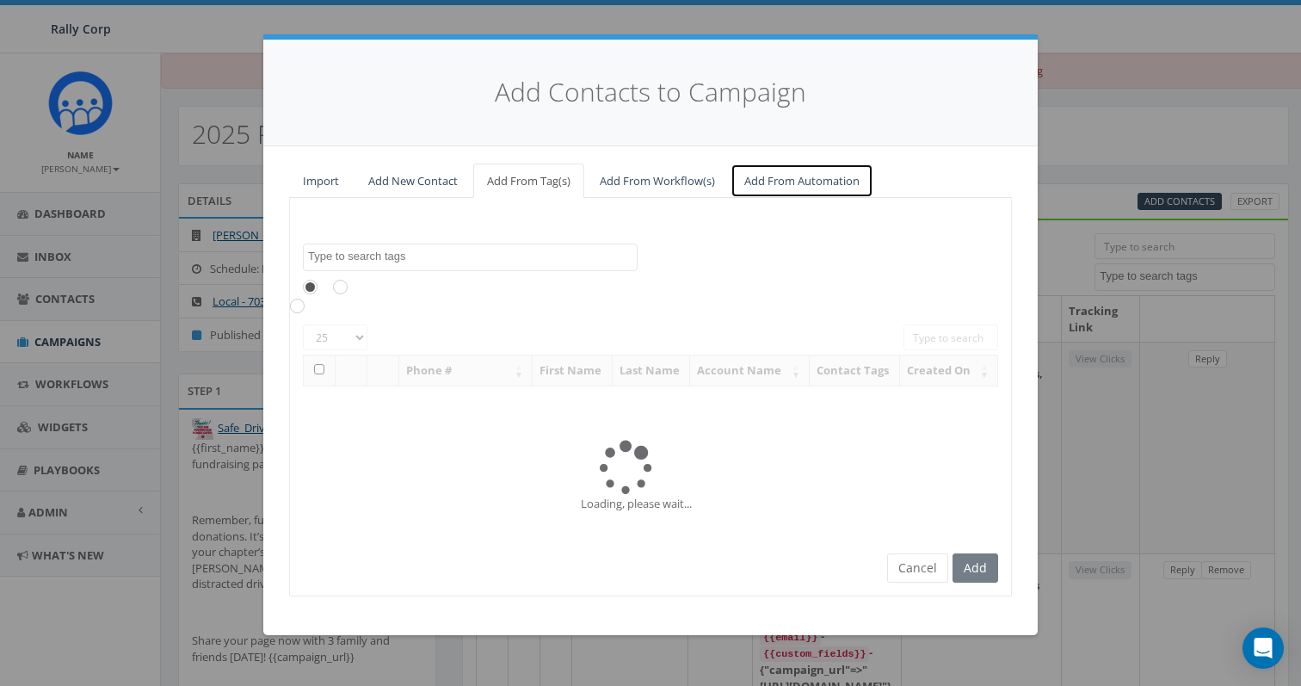
click at [826, 182] on link "Add From Automation" at bounding box center [802, 180] width 143 height 35
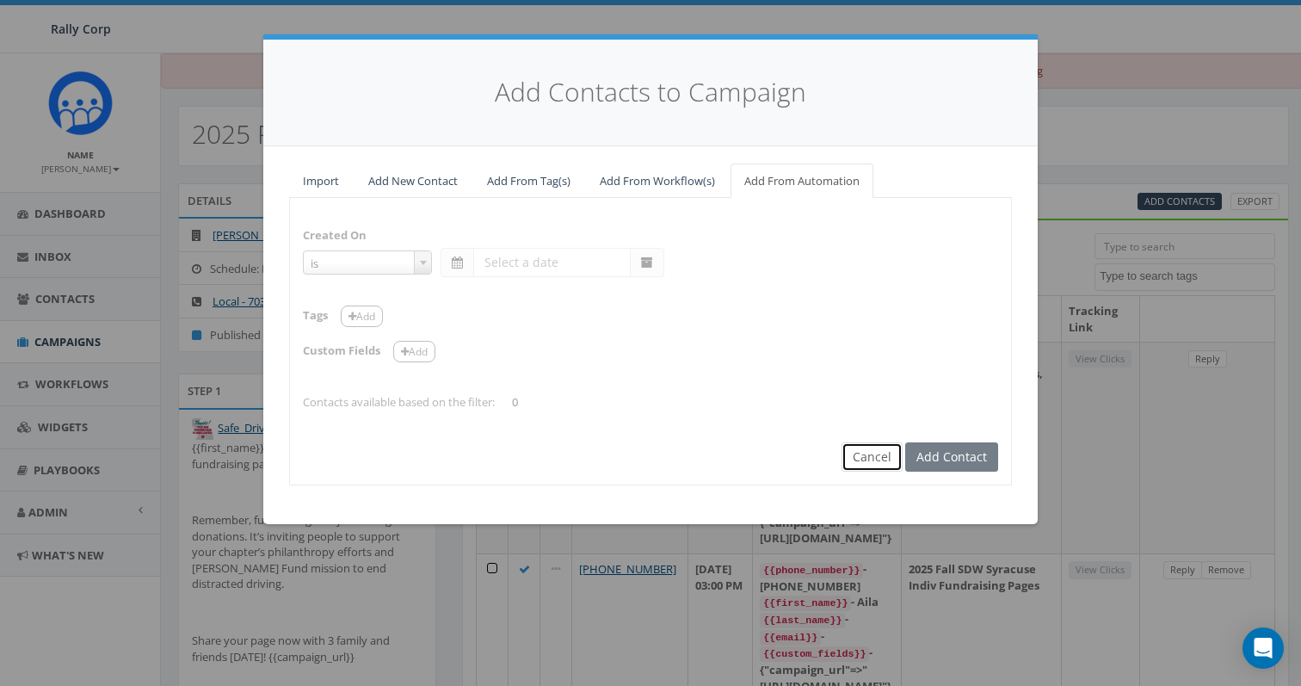
click at [885, 466] on button "Cancel" at bounding box center [872, 456] width 61 height 29
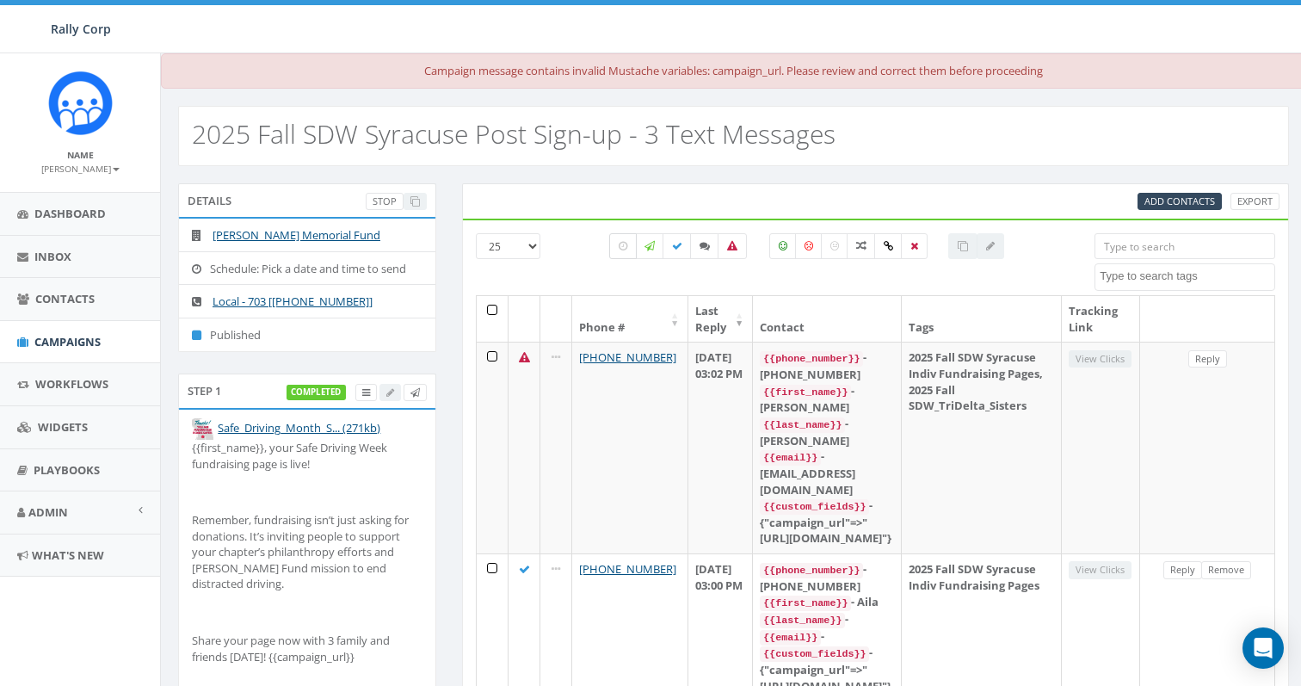
click at [621, 242] on icon at bounding box center [623, 246] width 9 height 10
checkbox input "true"
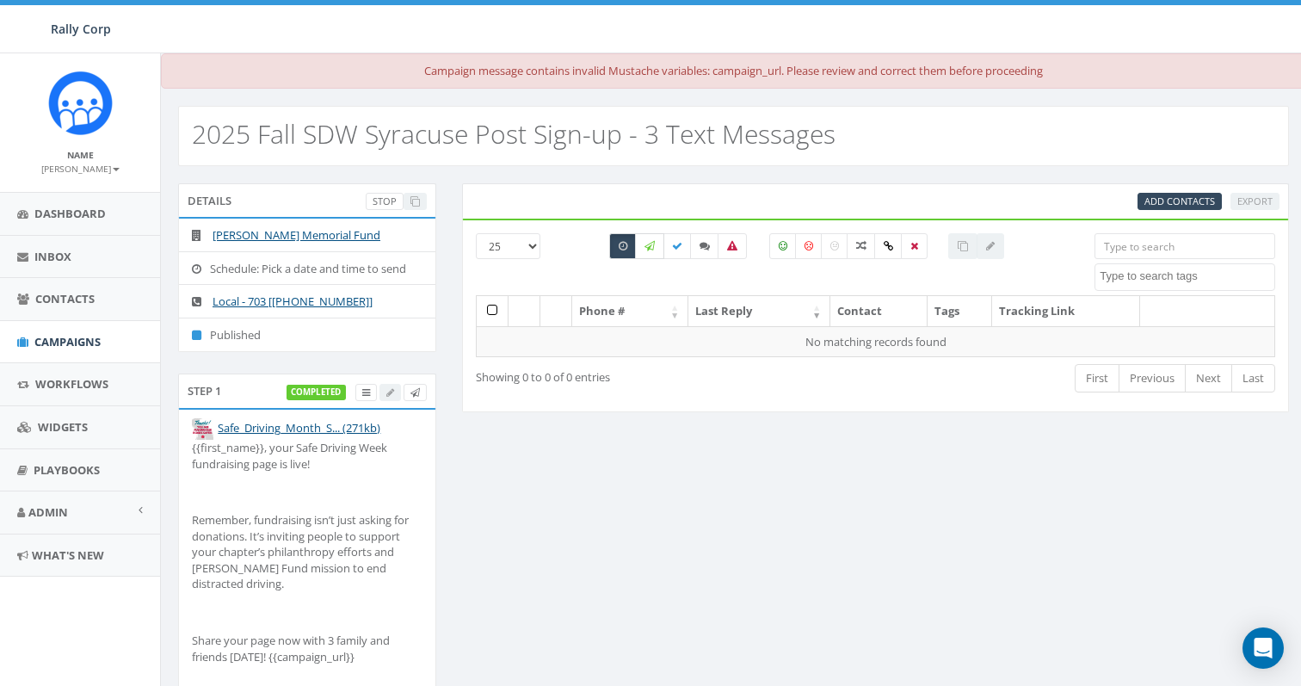
click at [645, 246] on icon at bounding box center [650, 246] width 10 height 10
checkbox input "true"
click at [621, 246] on icon at bounding box center [623, 246] width 9 height 10
checkbox input "false"
click at [656, 246] on label at bounding box center [649, 246] width 29 height 26
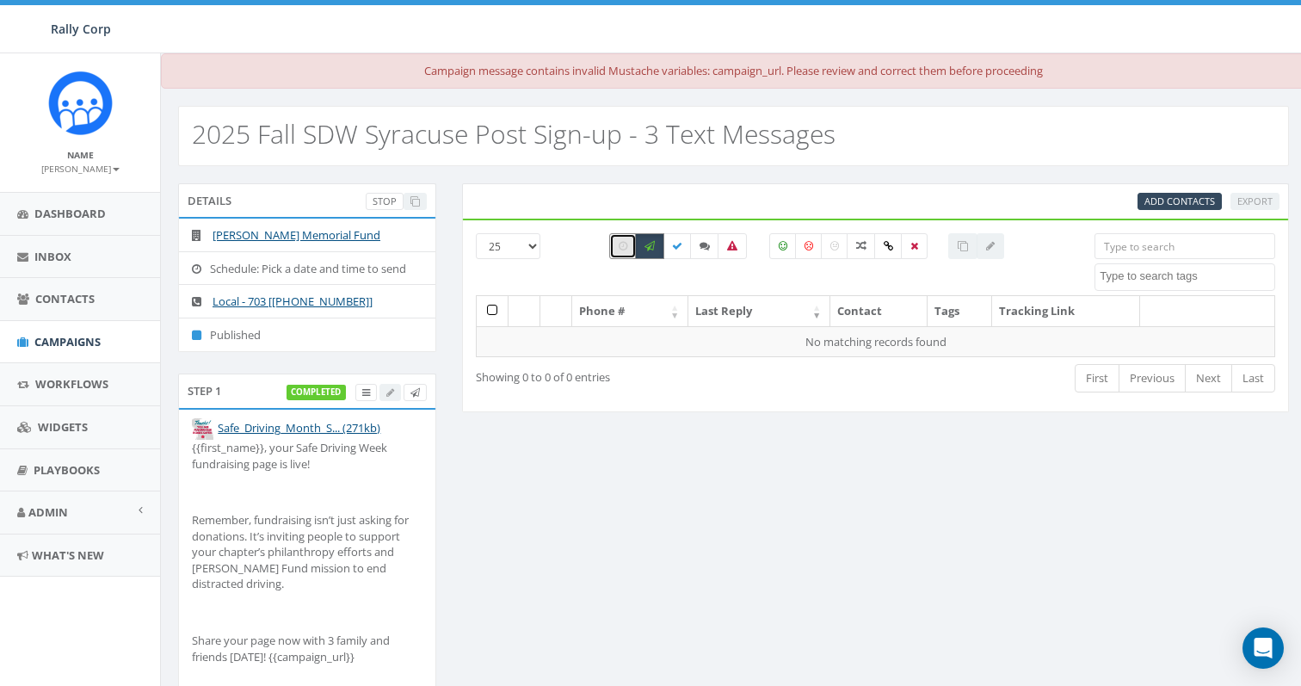
checkbox input "false"
